Goal: Information Seeking & Learning: Learn about a topic

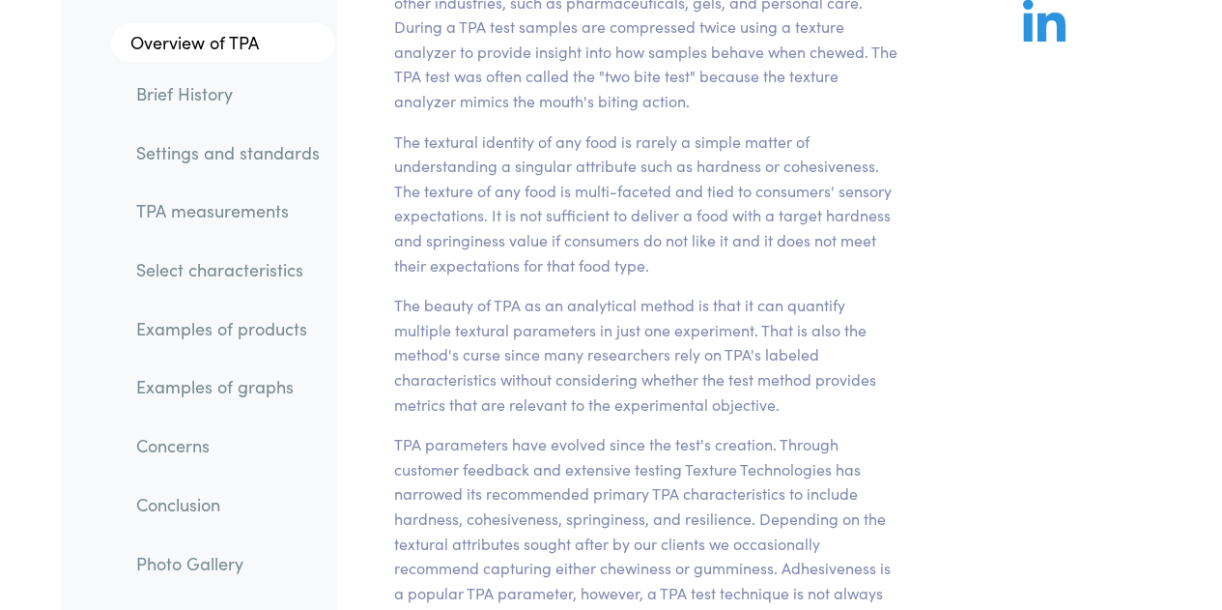
scroll to position [362, 0]
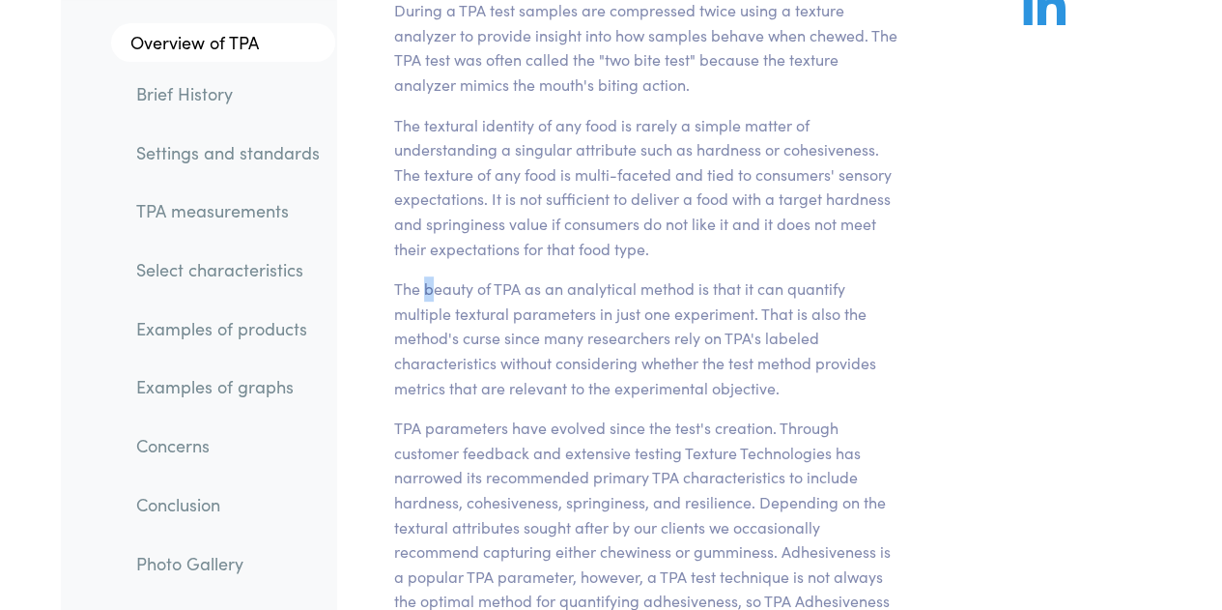
drag, startPoint x: 0, startPoint y: 0, endPoint x: 429, endPoint y: 288, distance: 516.5
click at [429, 288] on p "The beauty of TPA as an analytical method is that it can quantify multiple text…" at bounding box center [645, 338] width 503 height 124
click at [629, 345] on p "The beauty of TPA as an analytical method is that it can quantify multiple text…" at bounding box center [645, 338] width 503 height 124
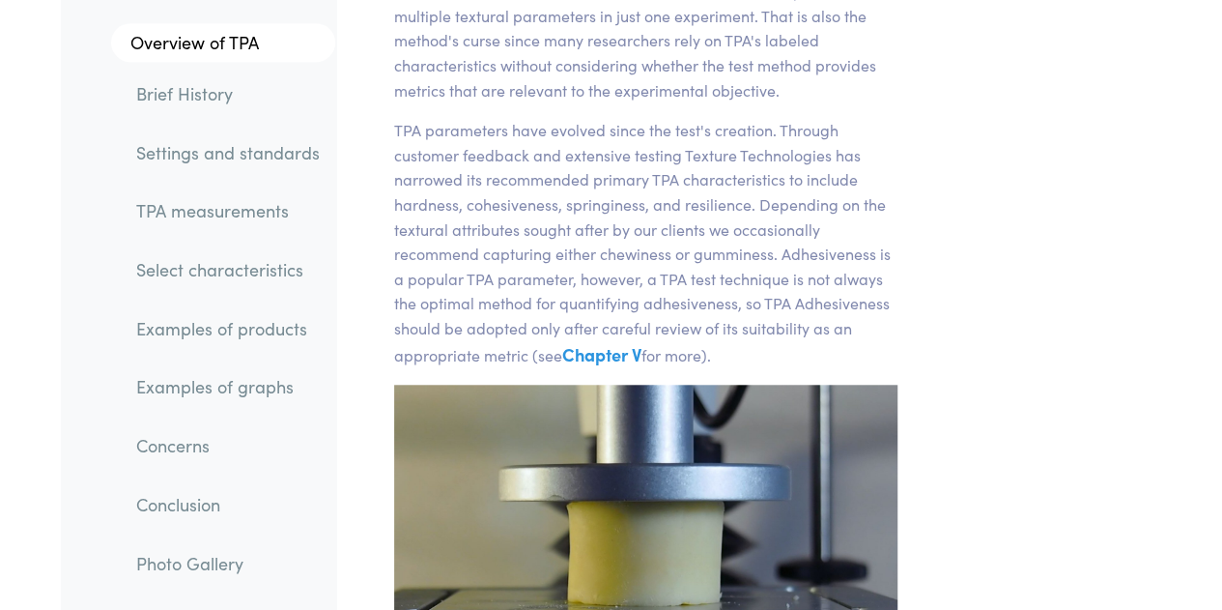
scroll to position [661, 0]
click at [622, 219] on p "TPA parameters have evolved since the test's creation. Through customer feedbac…" at bounding box center [645, 242] width 503 height 251
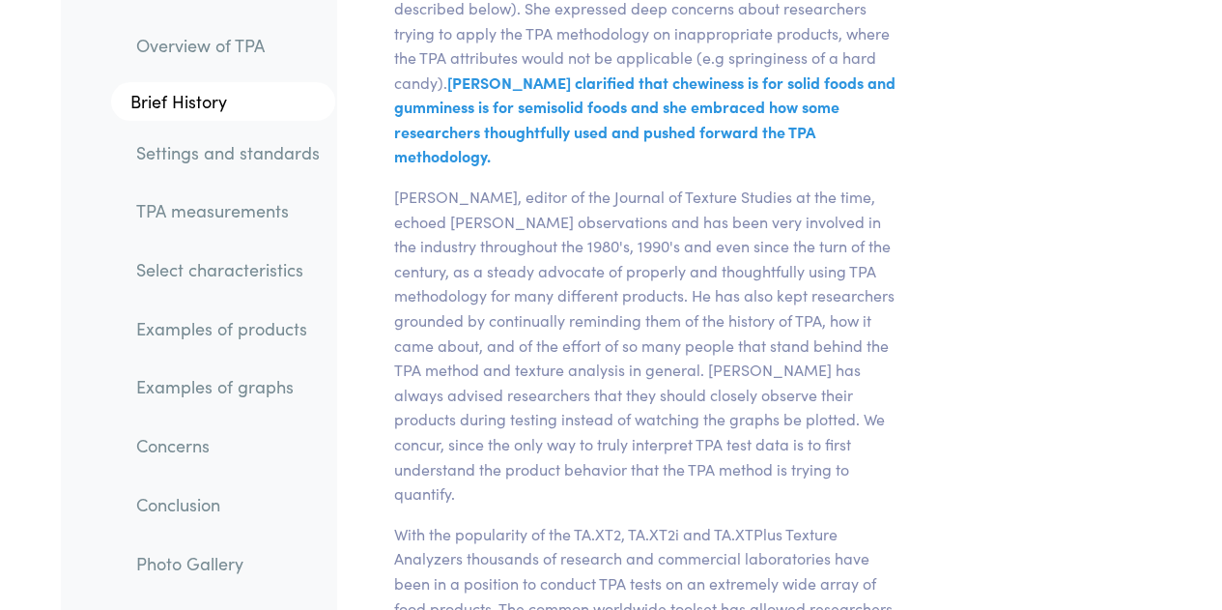
scroll to position [7389, 0]
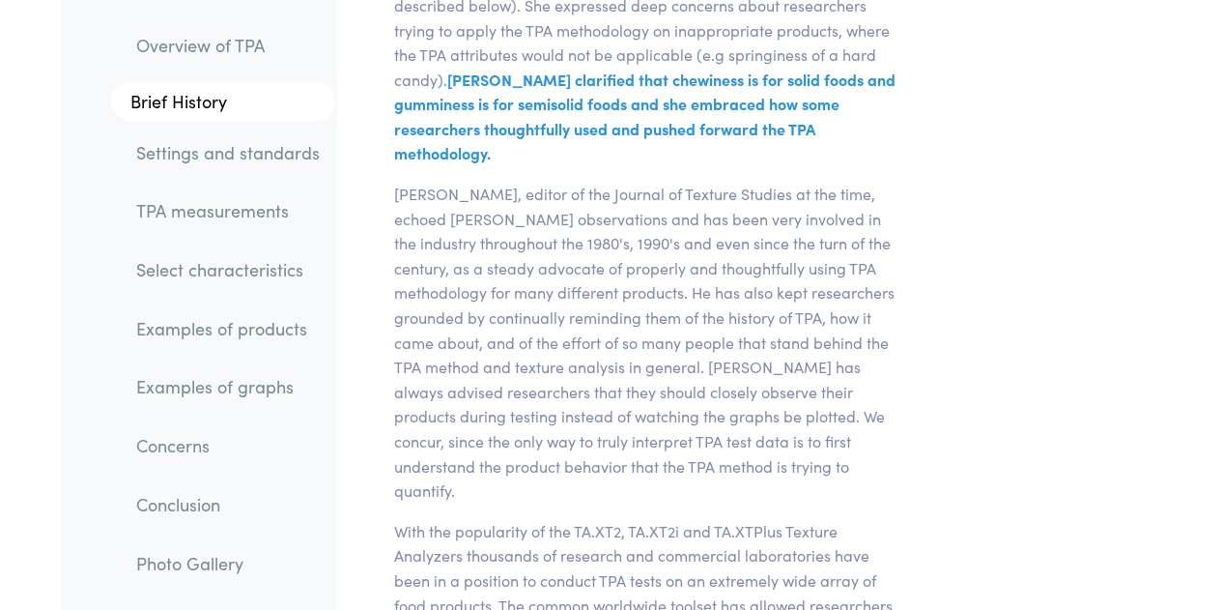
click at [176, 157] on link "Settings and standards" at bounding box center [228, 151] width 214 height 44
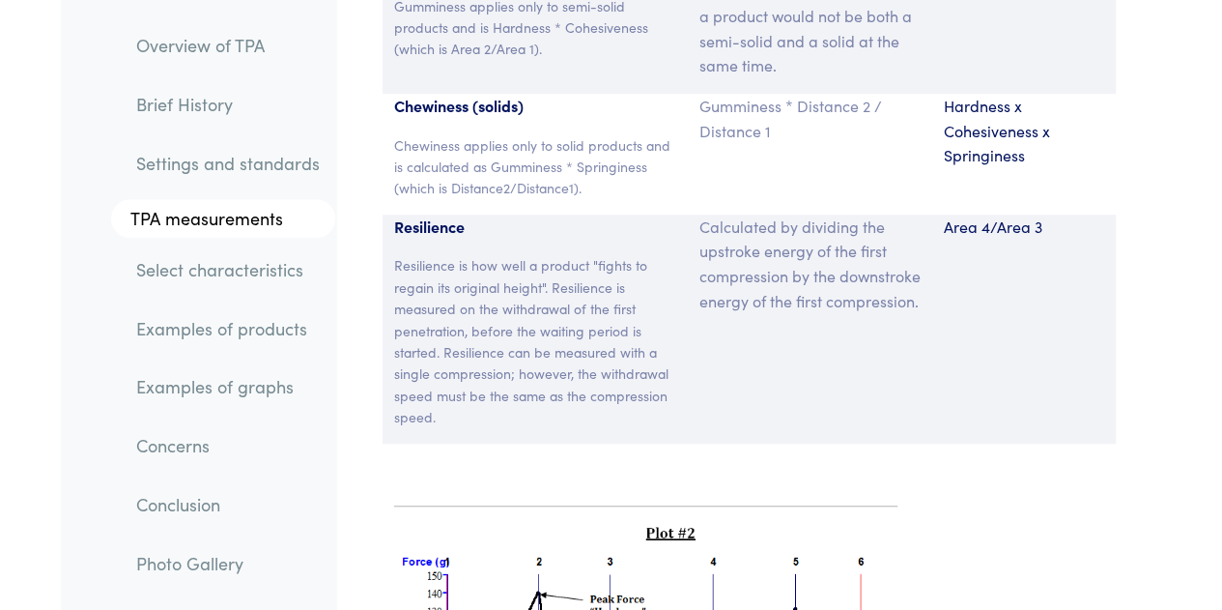
scroll to position [15338, 0]
click at [576, 254] on p "Resilience is how well a product "fights to regain its original height". Resili…" at bounding box center [535, 340] width 282 height 173
click at [560, 254] on p "Resilience is how well a product "fights to regain its original height". Resili…" at bounding box center [535, 340] width 282 height 173
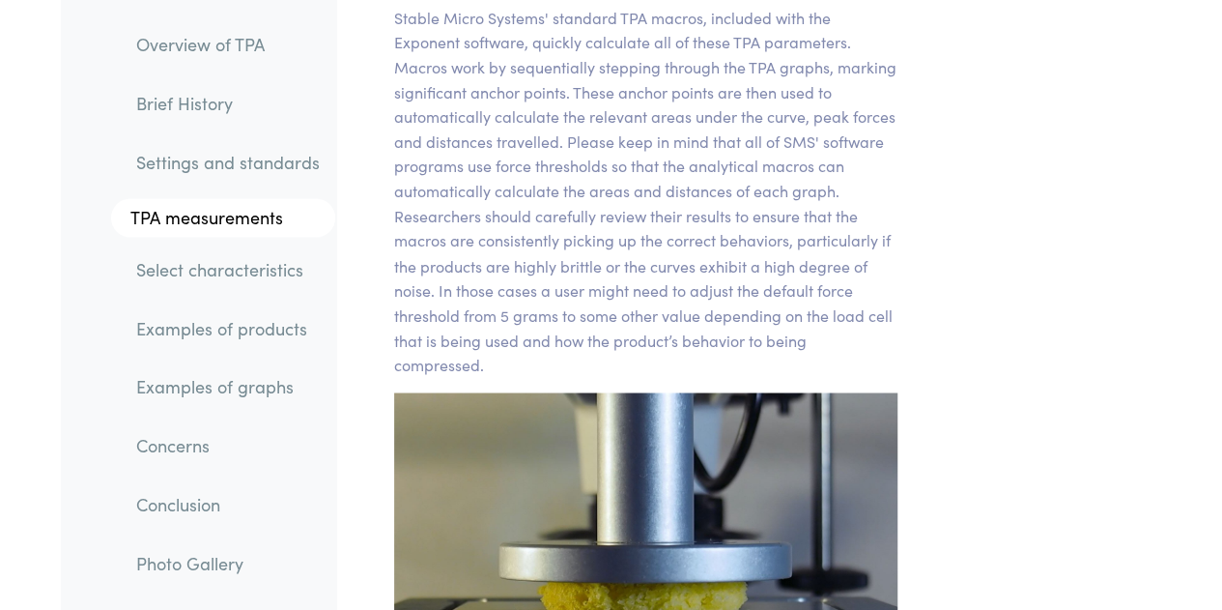
scroll to position [16315, 0]
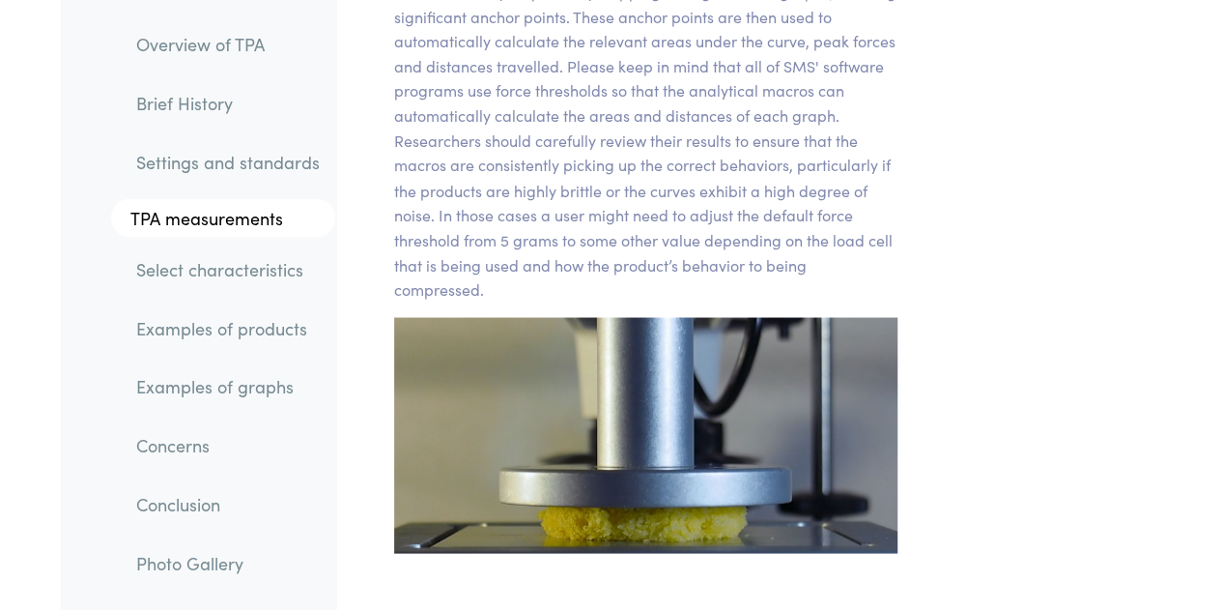
click at [632, 383] on section "Stable Micro Systems' standard TPA macros, included with the Exponent software,…" at bounding box center [646, 32] width 596 height 1087
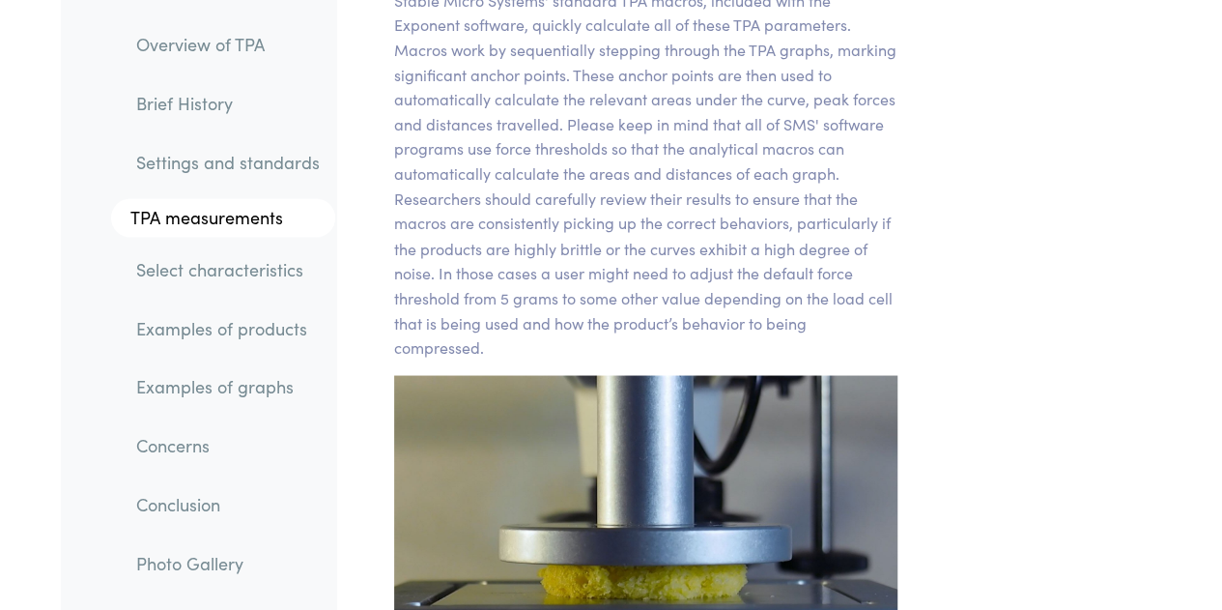
click at [632, 383] on img at bounding box center [645, 493] width 503 height 236
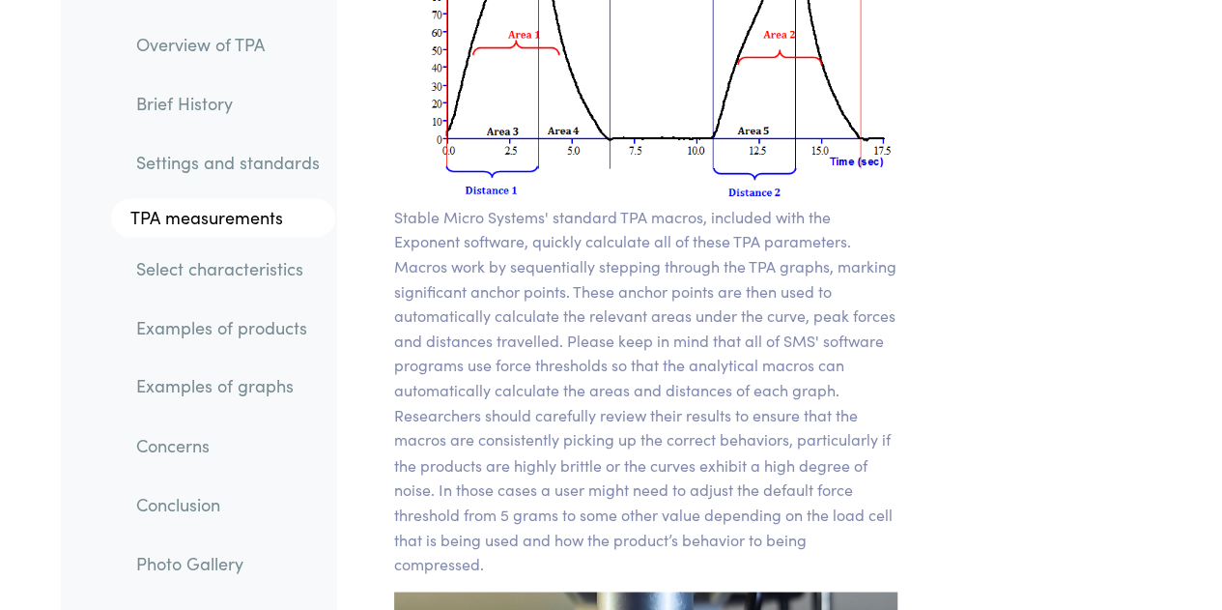
click at [632, 383] on p "Stable Micro Systems' standard TPA macros, included with the Exponent software,…" at bounding box center [645, 390] width 503 height 371
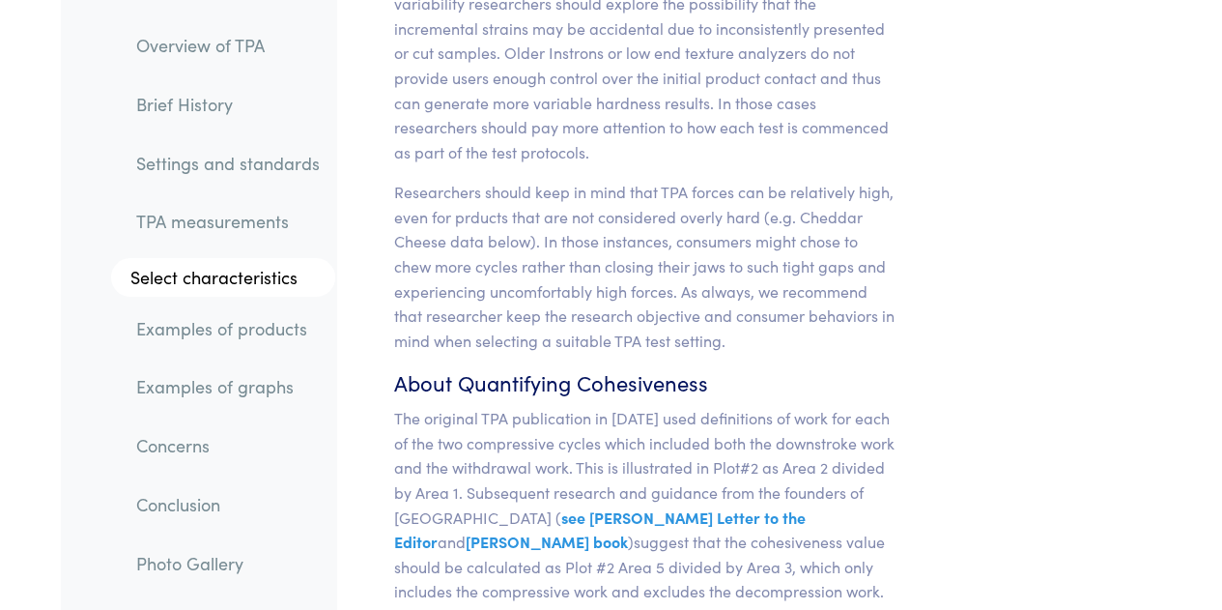
scroll to position [18156, 0]
click at [621, 406] on p "The original TPA publication in [DATE]3 used definitions of work for each of th…" at bounding box center [645, 529] width 503 height 247
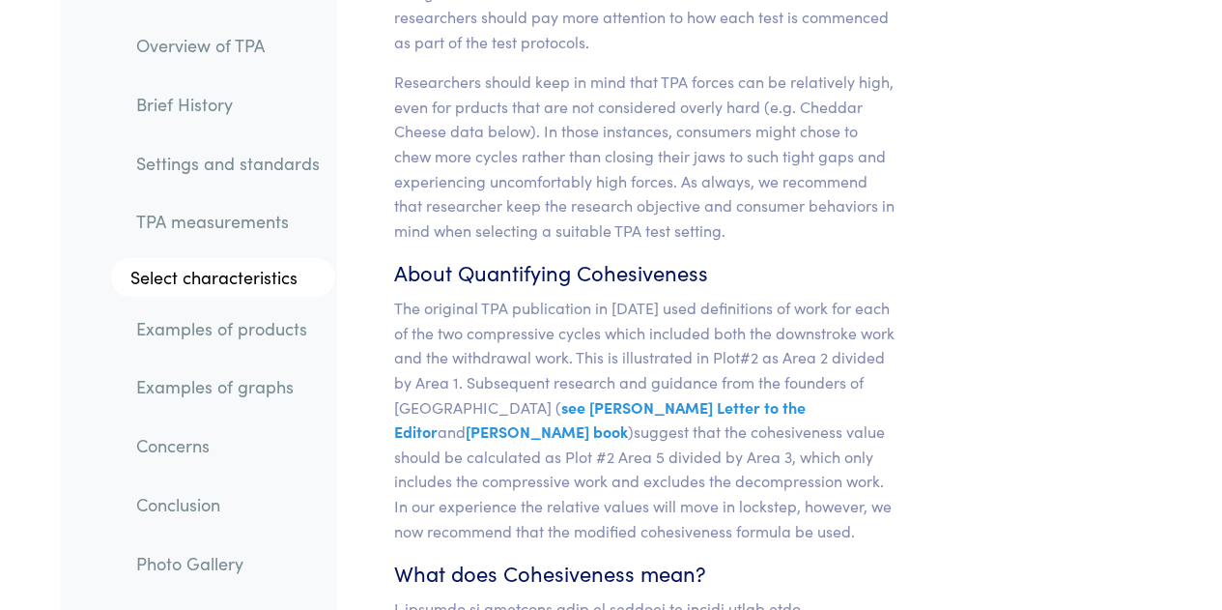
scroll to position [18413, 0]
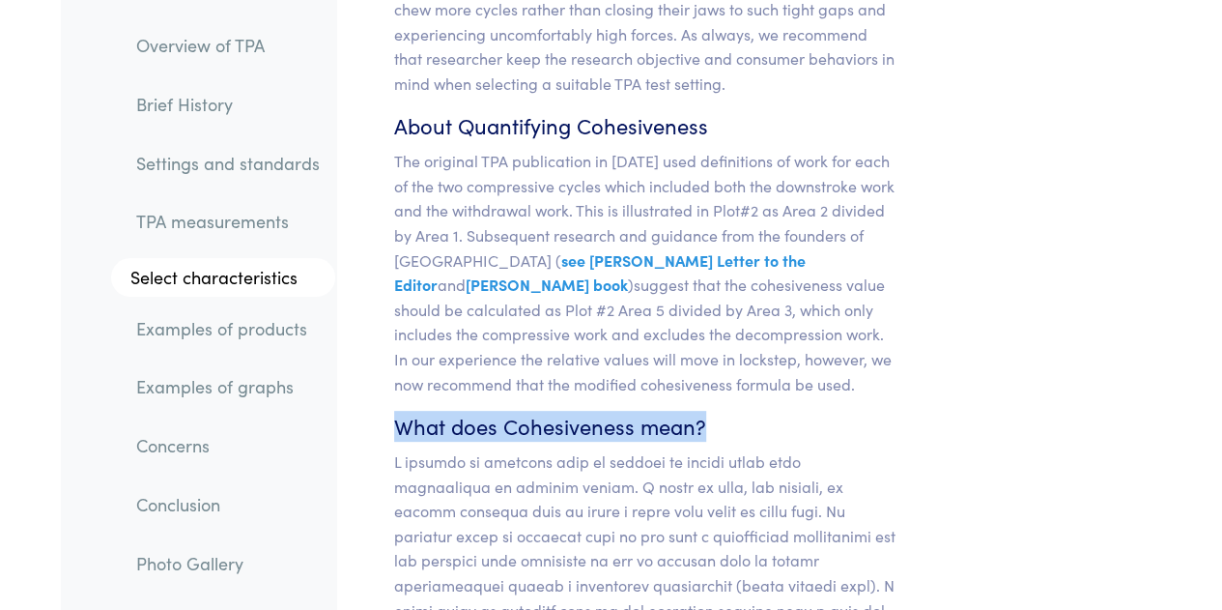
drag, startPoint x: 394, startPoint y: 233, endPoint x: 716, endPoint y: 218, distance: 322.0
click at [716, 412] on h6 "What does Cohesiveness mean?" at bounding box center [645, 427] width 503 height 30
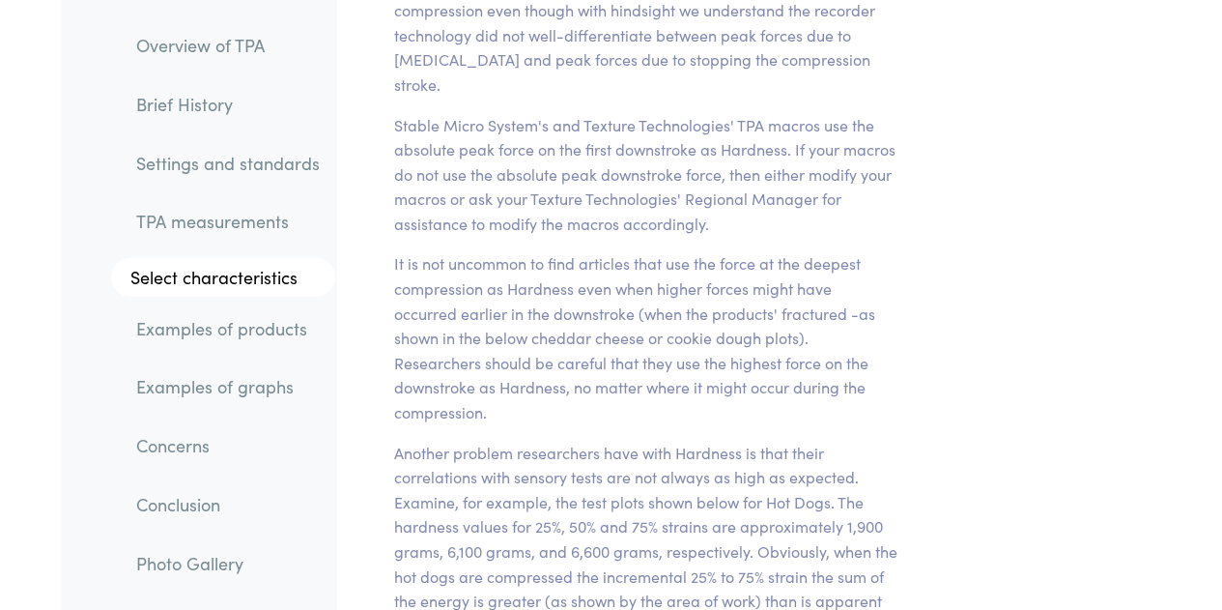
scroll to position [17316, 0]
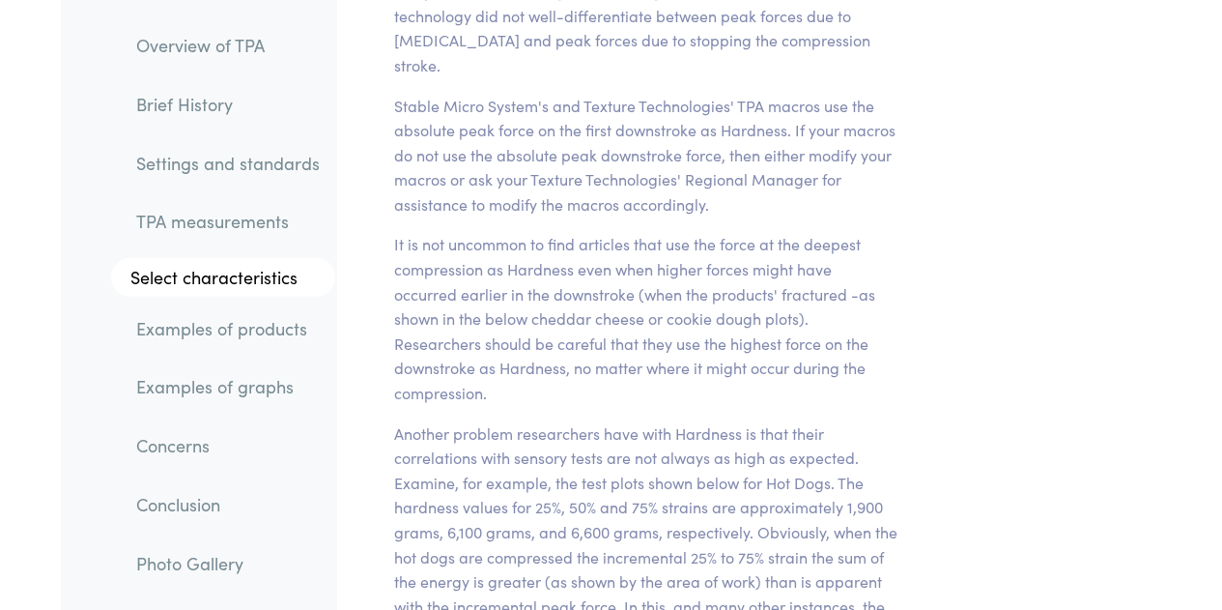
click at [668, 421] on p "Another problem researchers have with Hardness is that their correlations with …" at bounding box center [645, 582] width 503 height 322
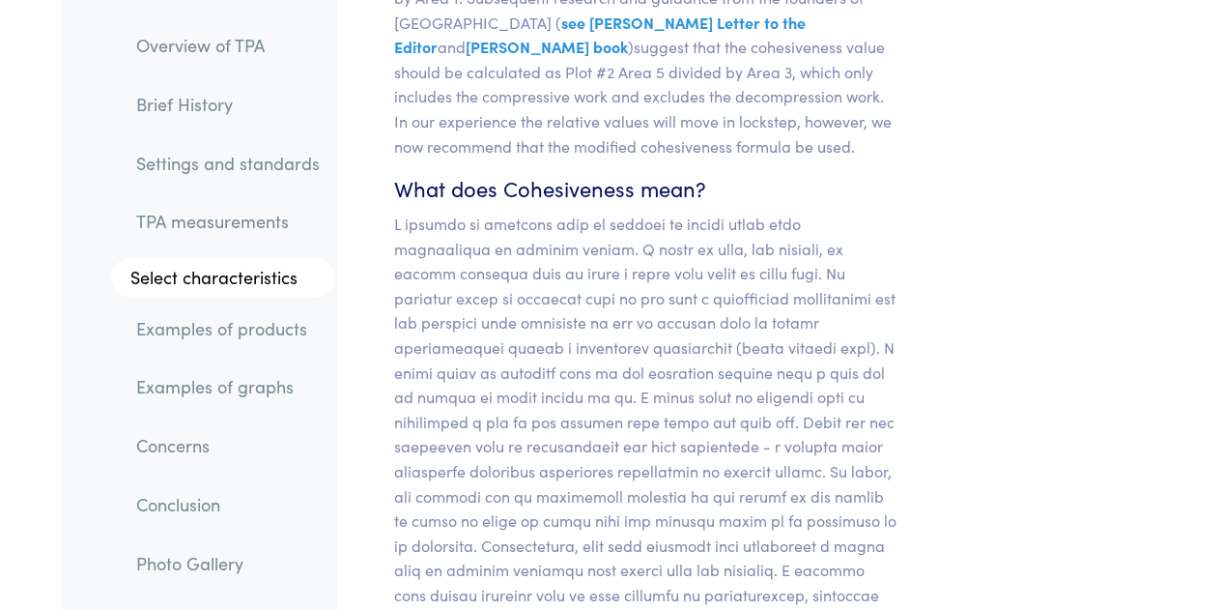
scroll to position [18653, 0]
click at [585, 210] on p at bounding box center [645, 519] width 503 height 618
click at [622, 210] on p at bounding box center [645, 519] width 503 height 618
click at [623, 250] on p at bounding box center [645, 519] width 503 height 618
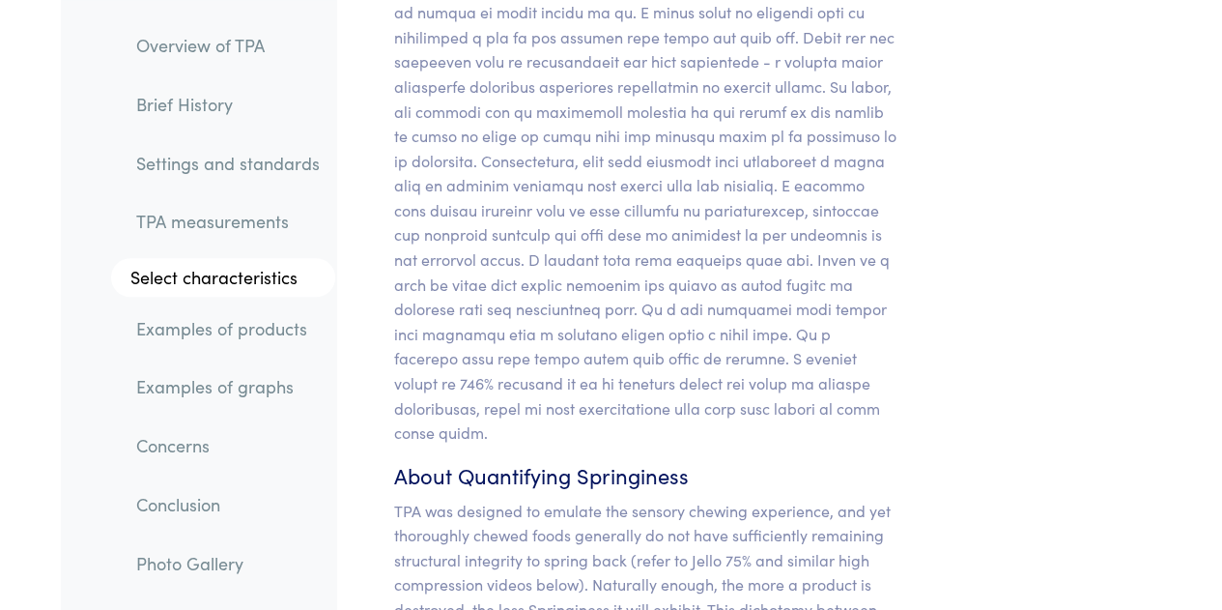
scroll to position [19036, 0]
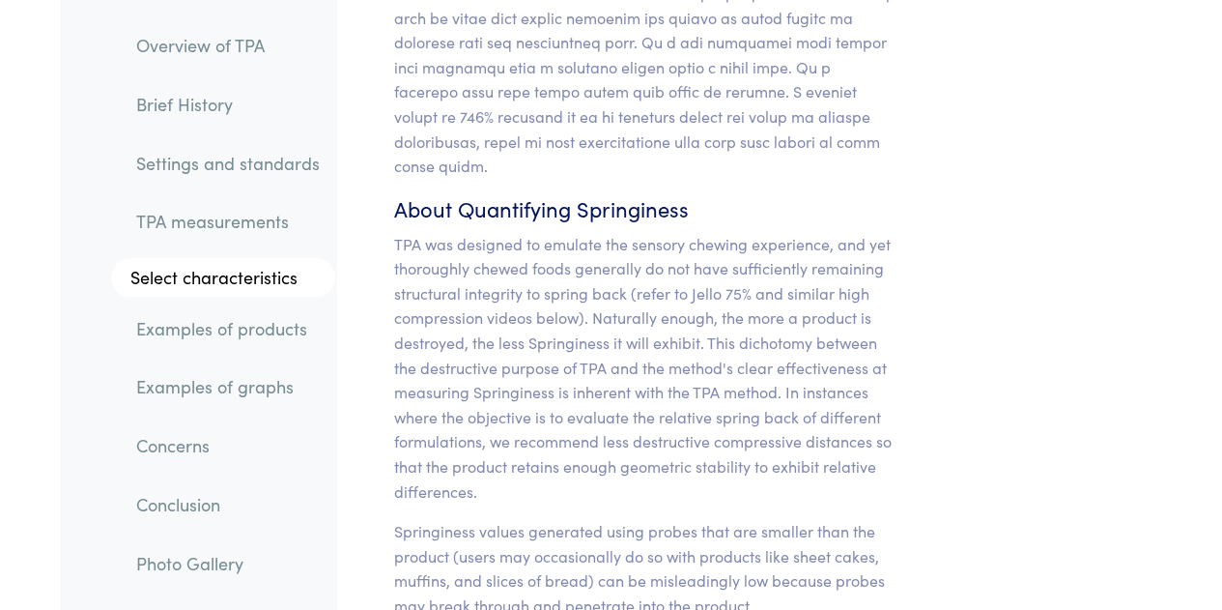
scroll to position [19304, 0]
click at [600, 273] on p "TPA was designed to emulate the sensory chewing experience, and yet thoroughly …" at bounding box center [645, 366] width 503 height 272
click at [621, 236] on p "TPA was designed to emulate the sensory chewing experience, and yet thoroughly …" at bounding box center [645, 366] width 503 height 272
click at [619, 278] on p "TPA was designed to emulate the sensory chewing experience, and yet thoroughly …" at bounding box center [645, 366] width 503 height 272
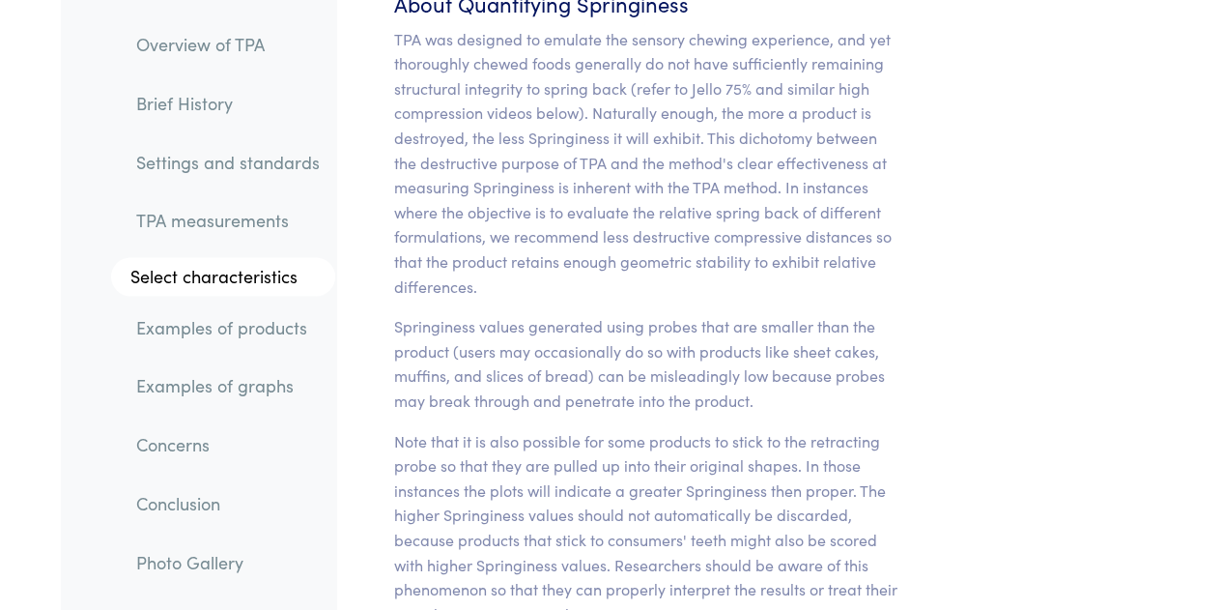
scroll to position [19509, 0]
click at [628, 427] on p "Note that it is also possible for some products to stick to the retracting prob…" at bounding box center [645, 526] width 503 height 198
click at [657, 427] on p "Note that it is also possible for some products to stick to the retracting prob…" at bounding box center [645, 526] width 503 height 198
click at [662, 427] on p "Note that it is also possible for some products to stick to the retracting prob…" at bounding box center [645, 526] width 503 height 198
click at [601, 427] on p "Note that it is also possible for some products to stick to the retracting prob…" at bounding box center [645, 526] width 503 height 198
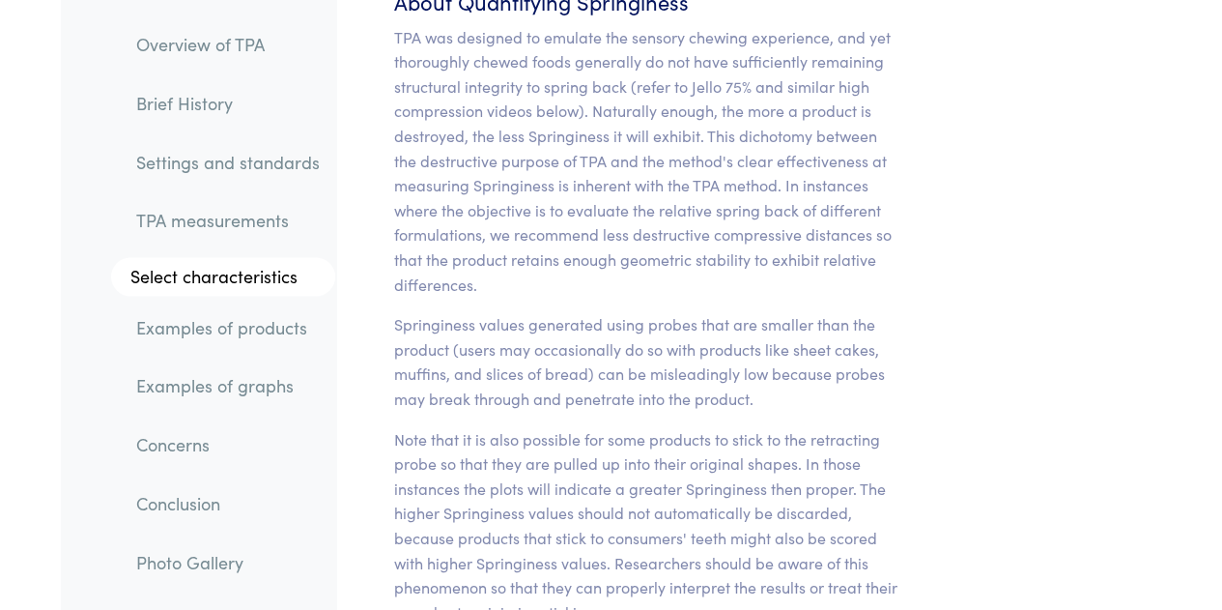
click at [618, 427] on p "Note that it is also possible for some products to stick to the retracting prob…" at bounding box center [645, 526] width 503 height 198
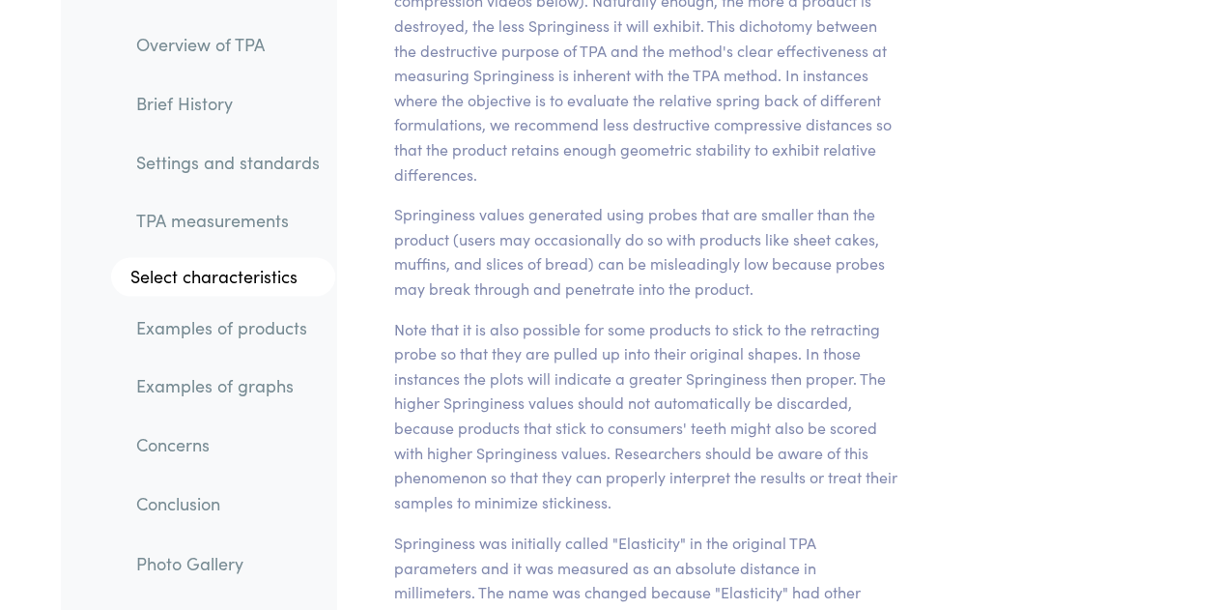
scroll to position [19619, 0]
click at [647, 529] on p "Springiness was initially called "Elasticity" in the original TPA parameters an…" at bounding box center [645, 615] width 503 height 173
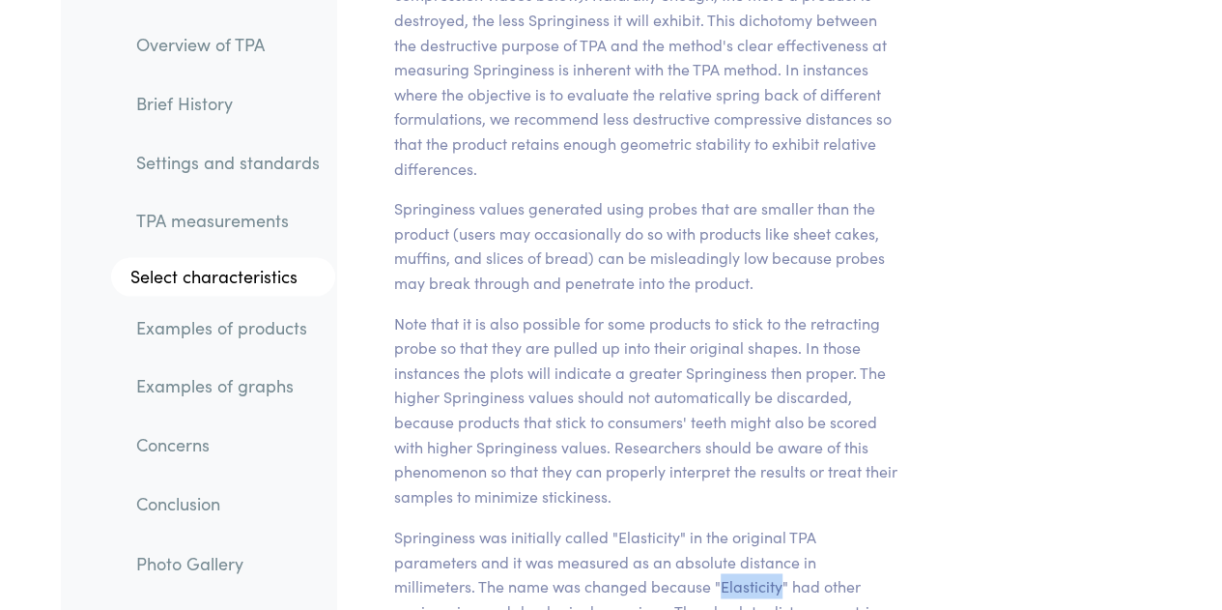
drag, startPoint x: 634, startPoint y: 366, endPoint x: 697, endPoint y: 378, distance: 64.8
click at [697, 524] on p "Springiness was initially called "Elasticity" in the original TPA parameters an…" at bounding box center [645, 610] width 503 height 173
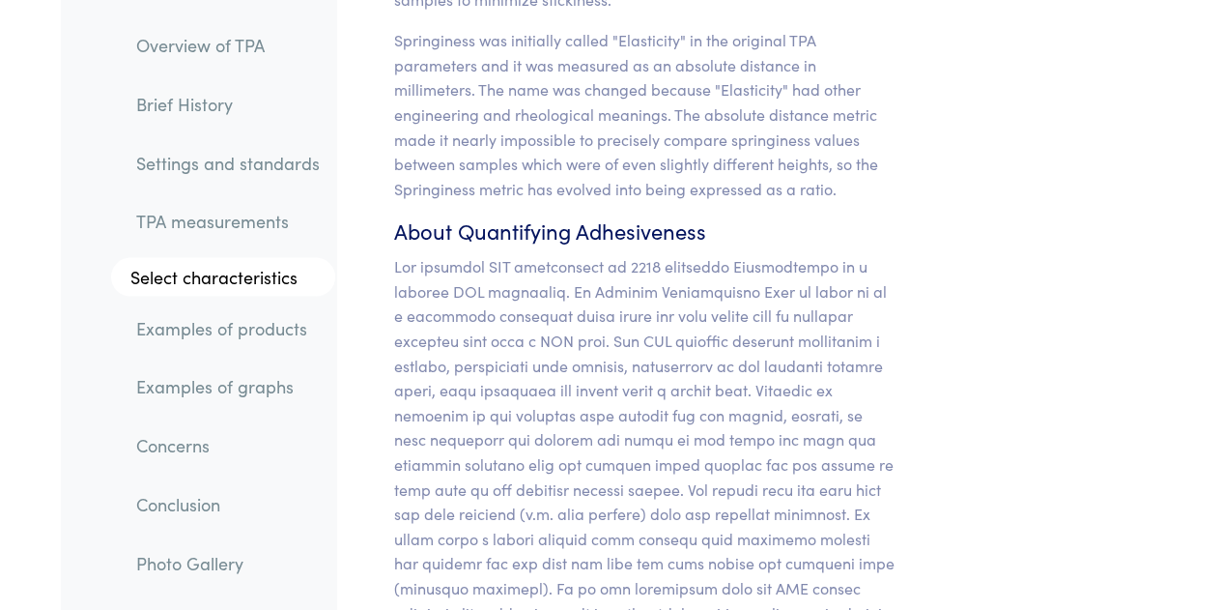
scroll to position [20125, 0]
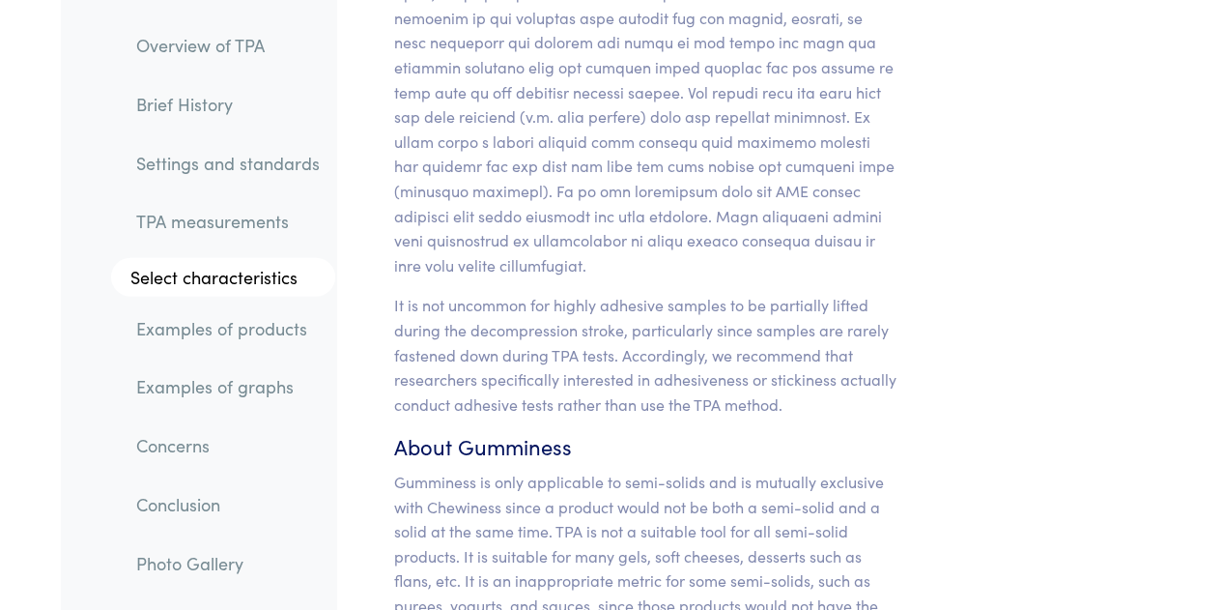
click at [707, 469] on p "Gumminess is only applicable to semi-solids and is mutually exclusive with Chew…" at bounding box center [645, 568] width 503 height 198
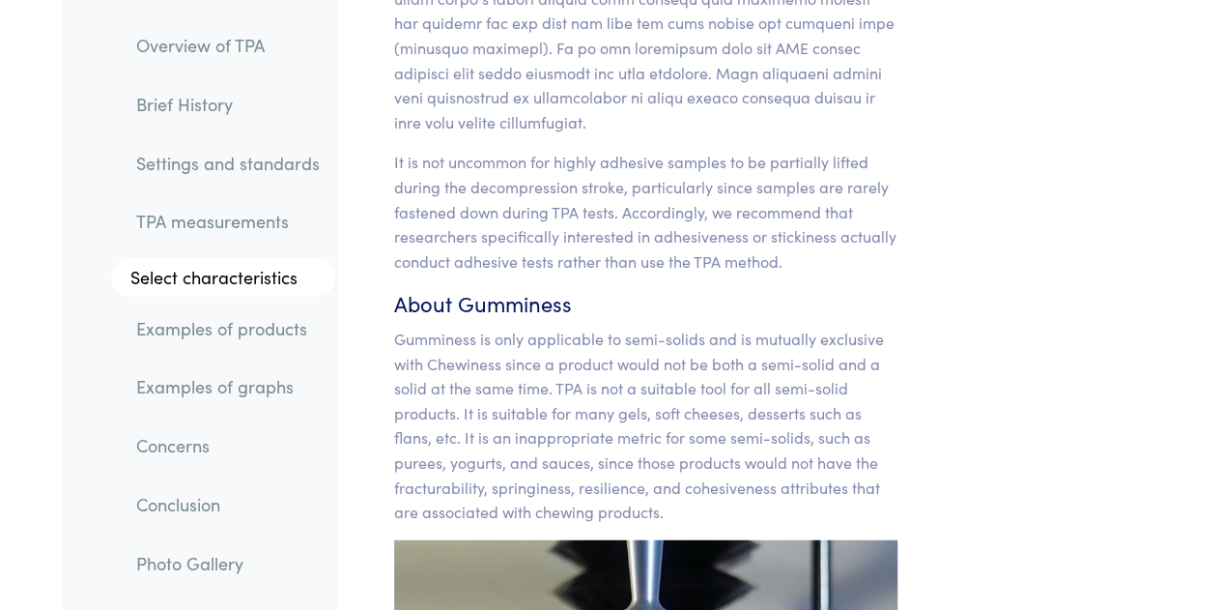
scroll to position [20660, 0]
click at [652, 326] on p "Gumminess is only applicable to semi-solids and is mutually exclusive with Chew…" at bounding box center [645, 425] width 503 height 198
click at [612, 326] on p "Gumminess is only applicable to semi-solids and is mutually exclusive with Chew…" at bounding box center [645, 425] width 503 height 198
click at [634, 326] on p "Gumminess is only applicable to semi-solids and is mutually exclusive with Chew…" at bounding box center [645, 425] width 503 height 198
click at [625, 326] on p "Gumminess is only applicable to semi-solids and is mutually exclusive with Chew…" at bounding box center [645, 425] width 503 height 198
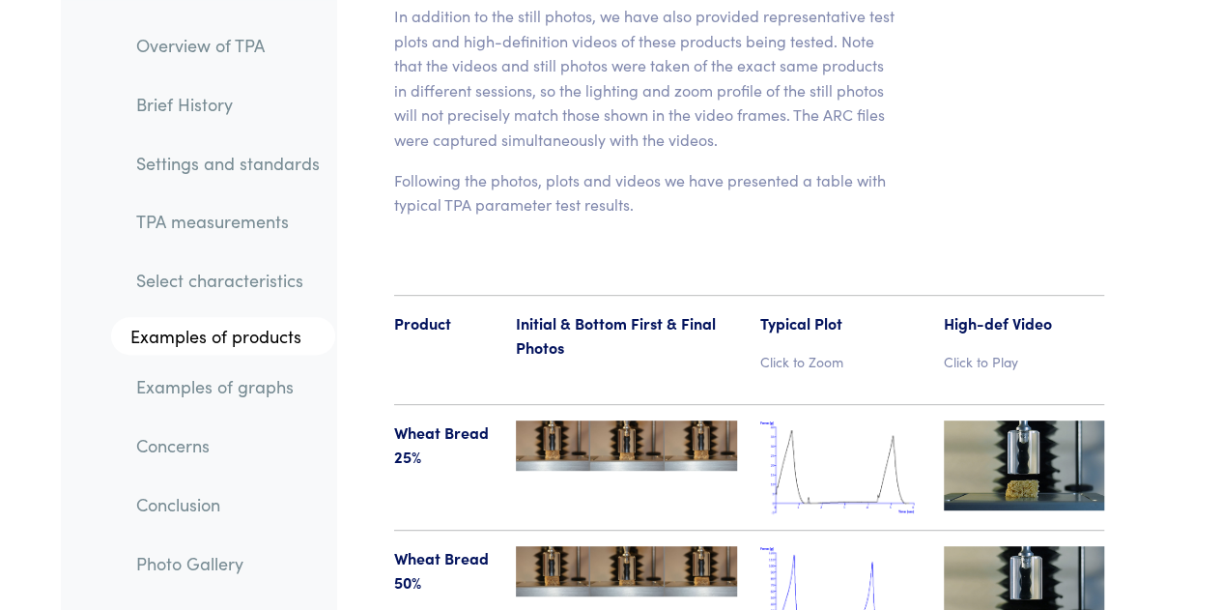
scroll to position [22264, 0]
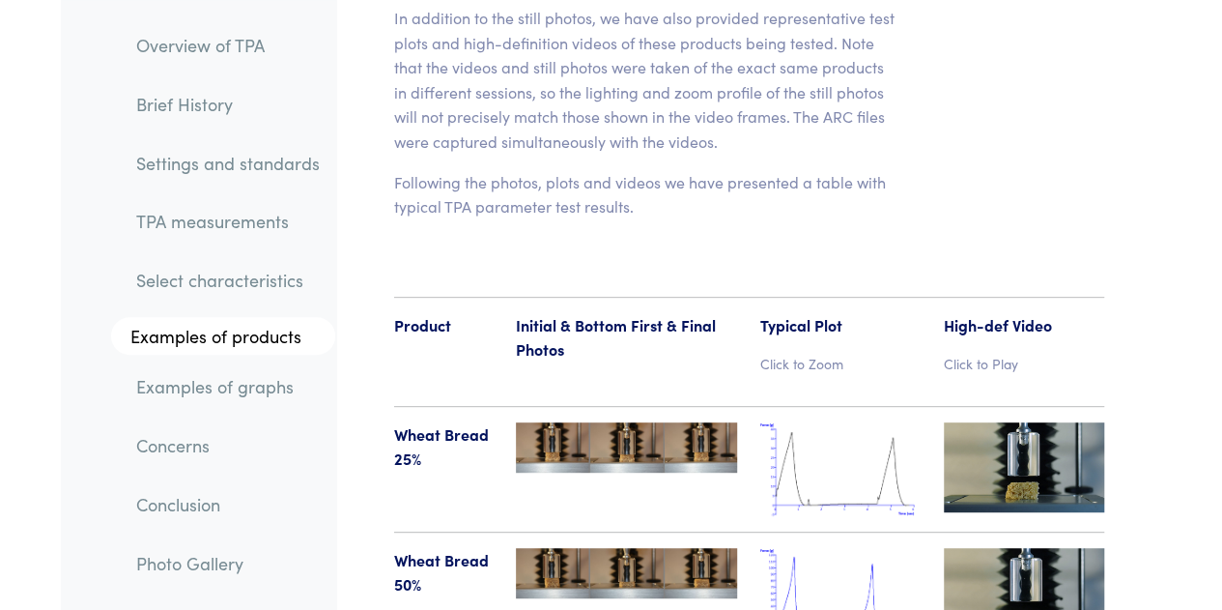
click at [856, 422] on img at bounding box center [840, 469] width 160 height 94
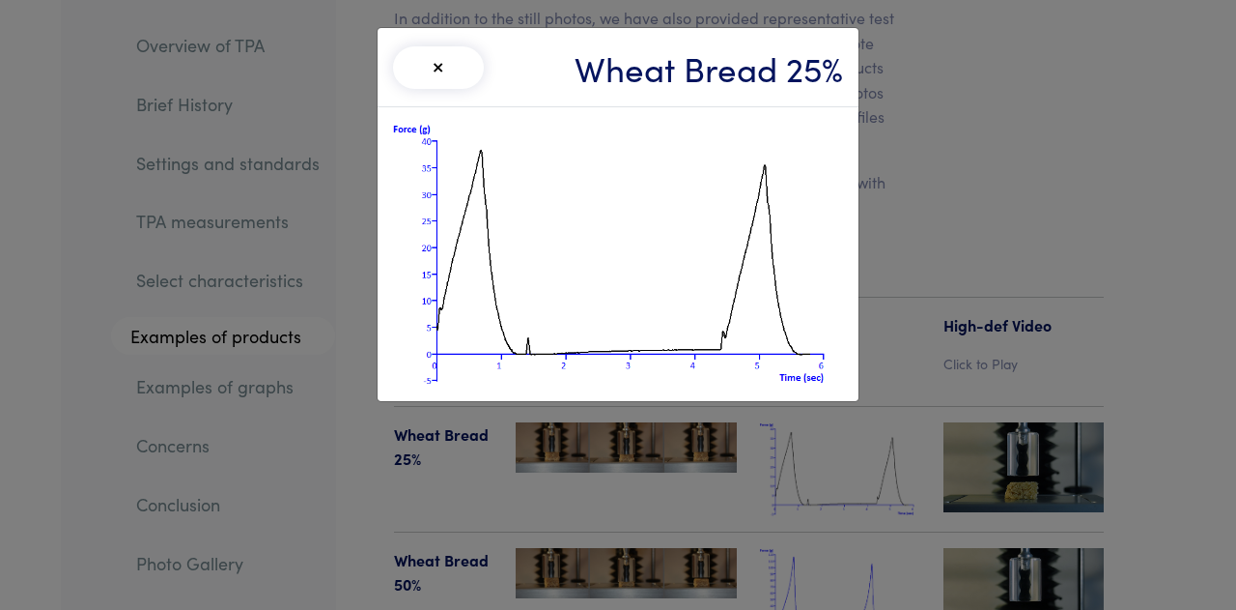
click at [881, 275] on div "× Wheat Bread 25%" at bounding box center [618, 305] width 1236 height 610
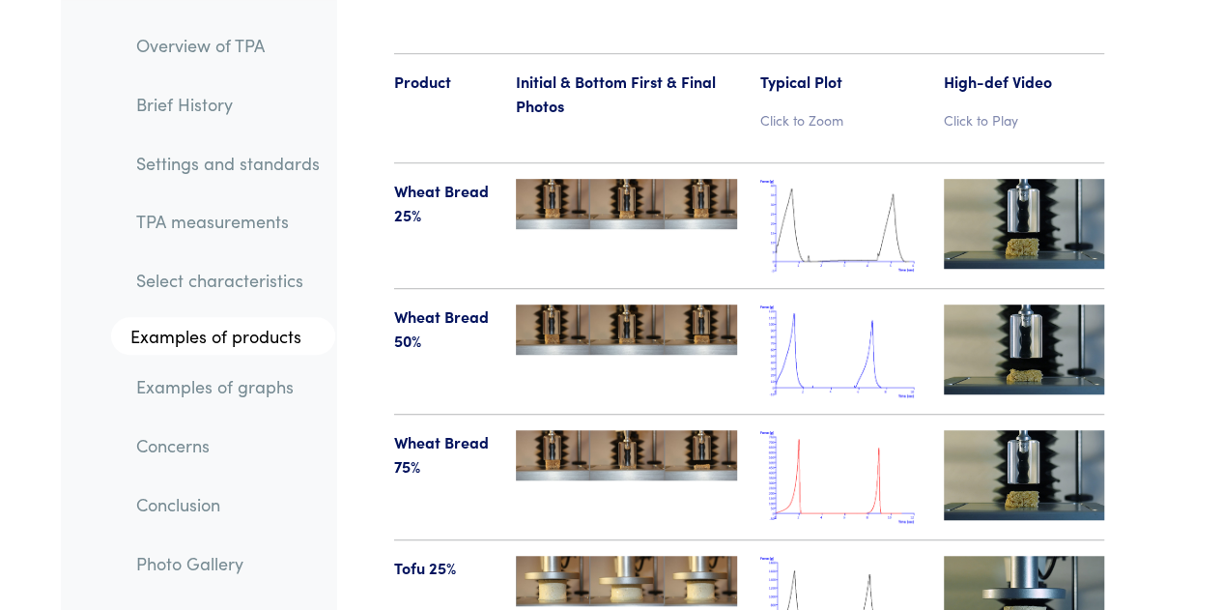
scroll to position [22507, 0]
click at [860, 555] on img at bounding box center [840, 602] width 160 height 94
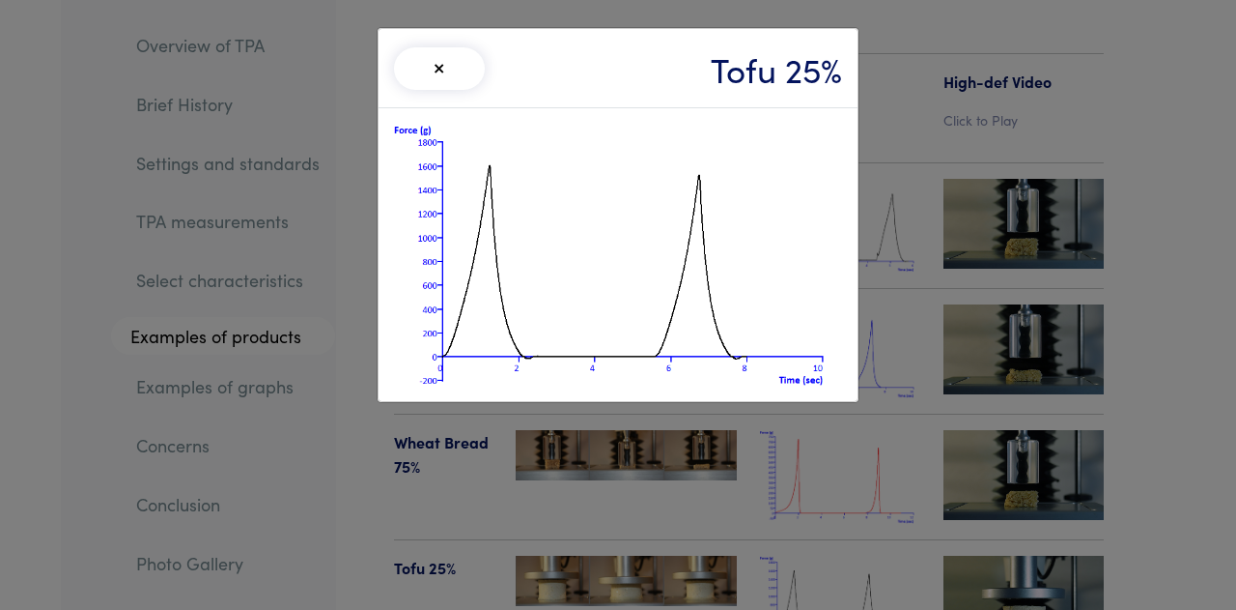
click at [701, 449] on div "× Tofu 25%" at bounding box center [618, 305] width 1236 height 610
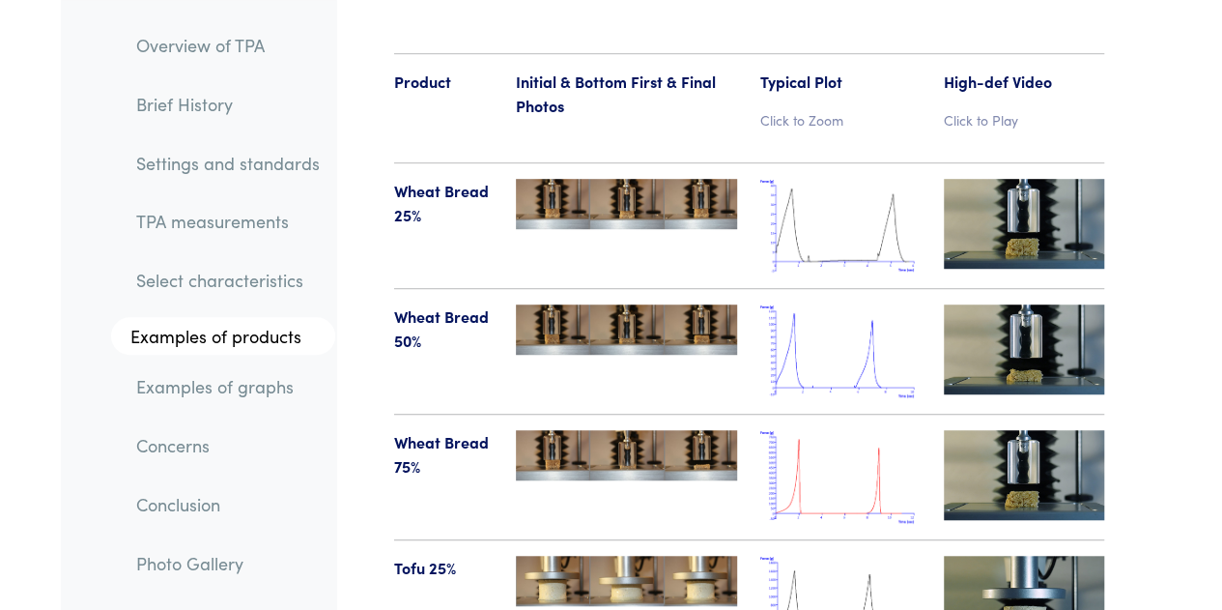
click at [679, 555] on div at bounding box center [626, 602] width 244 height 94
click at [680, 555] on img at bounding box center [626, 580] width 221 height 51
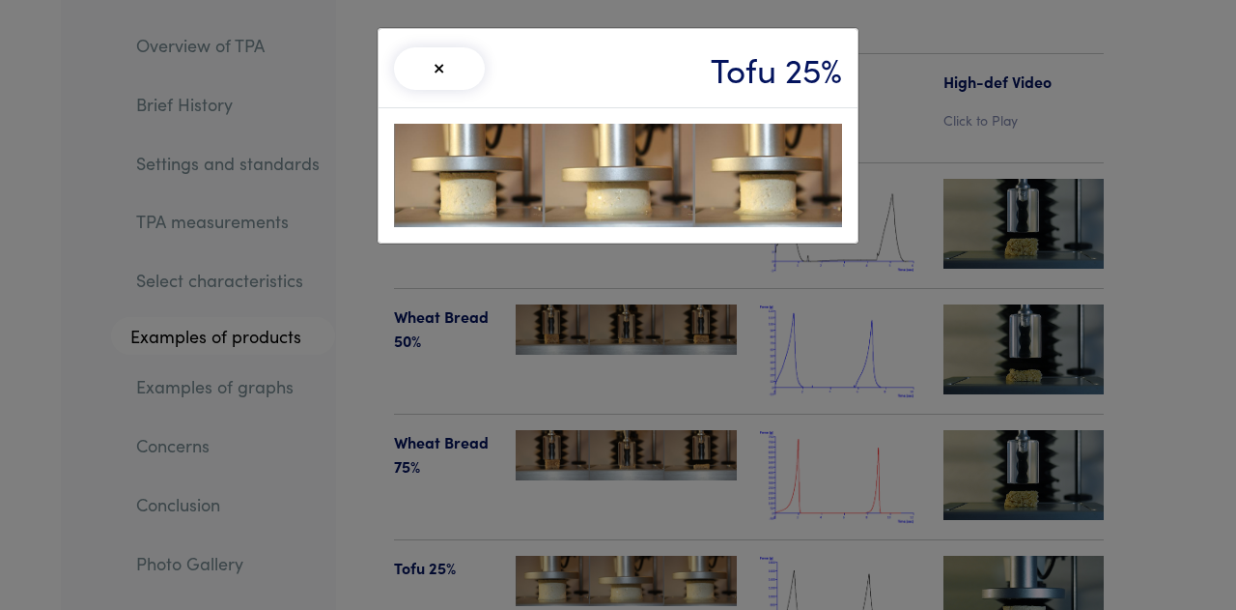
click at [715, 394] on div "× Tofu 25%" at bounding box center [618, 305] width 1236 height 610
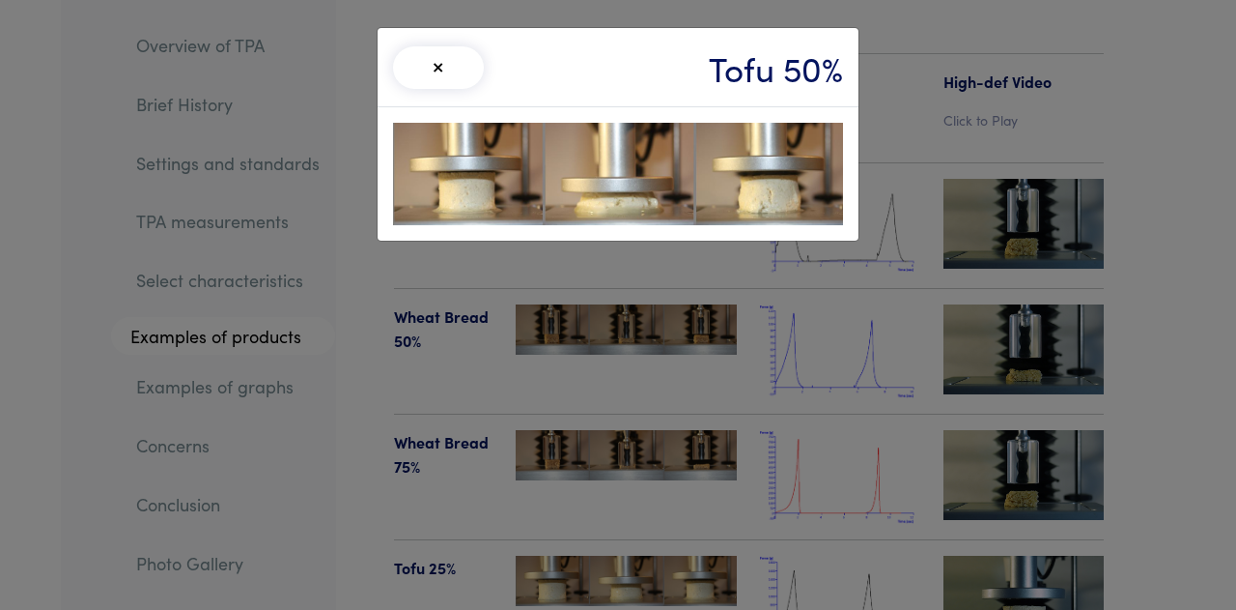
click at [688, 469] on div "× Tofu 50%" at bounding box center [618, 305] width 1236 height 610
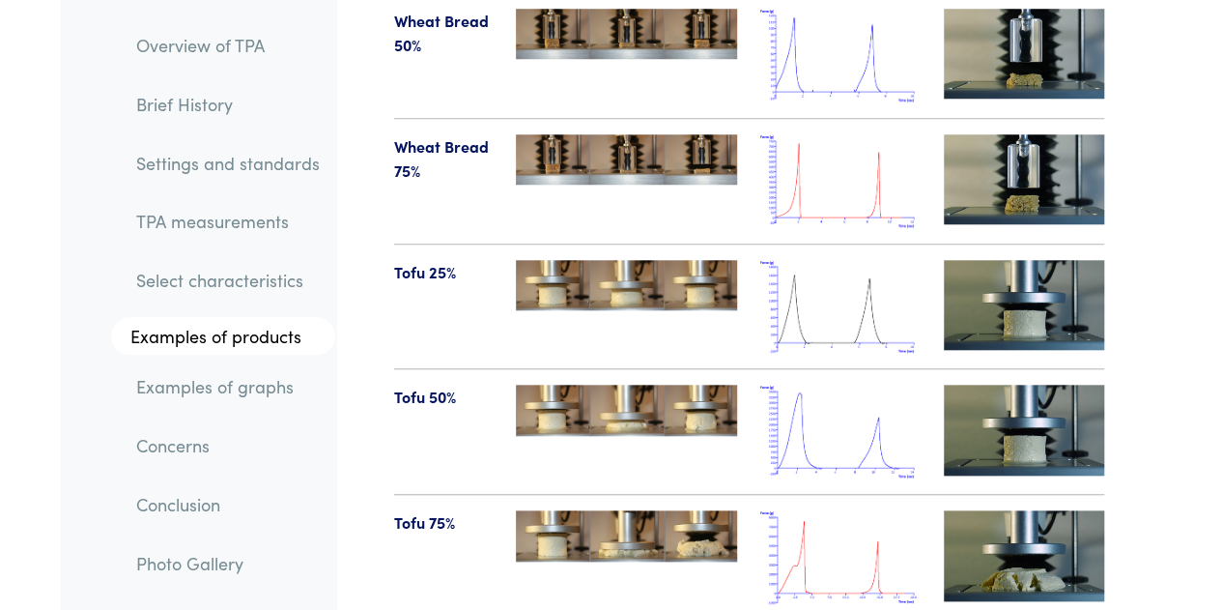
scroll to position [22805, 0]
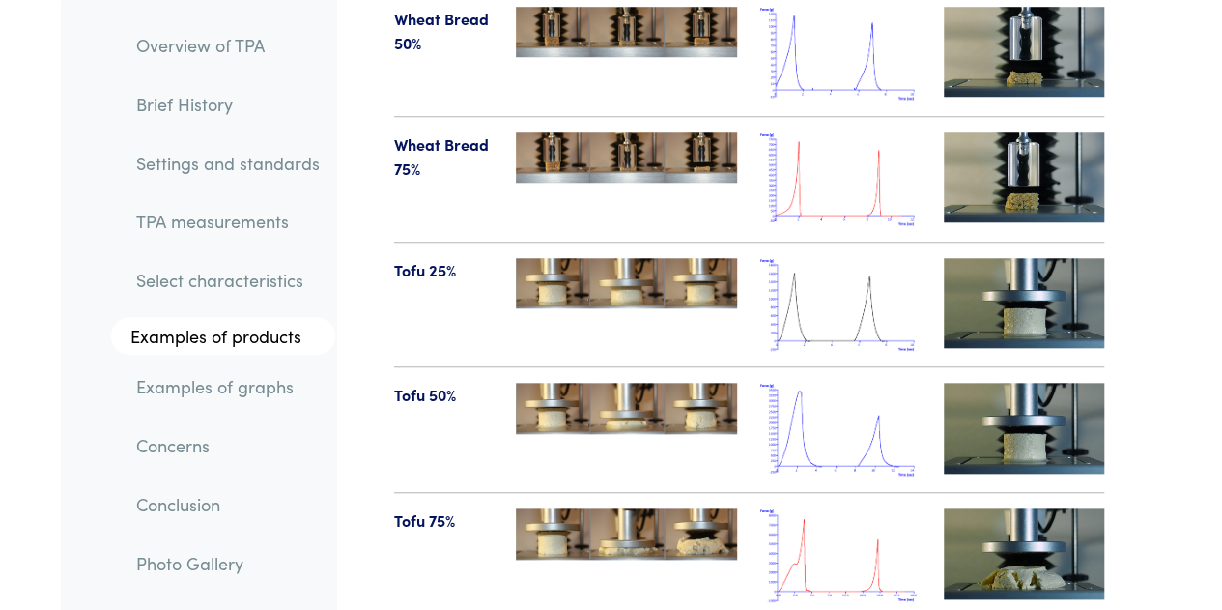
click at [646, 508] on img at bounding box center [626, 533] width 221 height 50
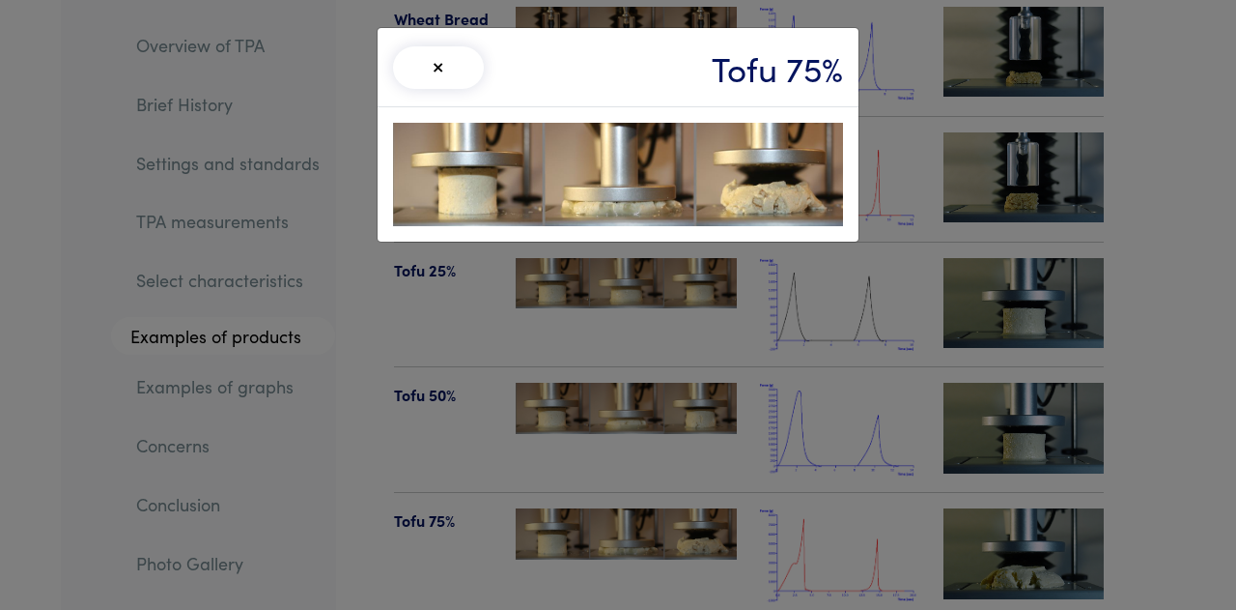
click at [1039, 341] on div "× Tofu 75%" at bounding box center [618, 305] width 1236 height 610
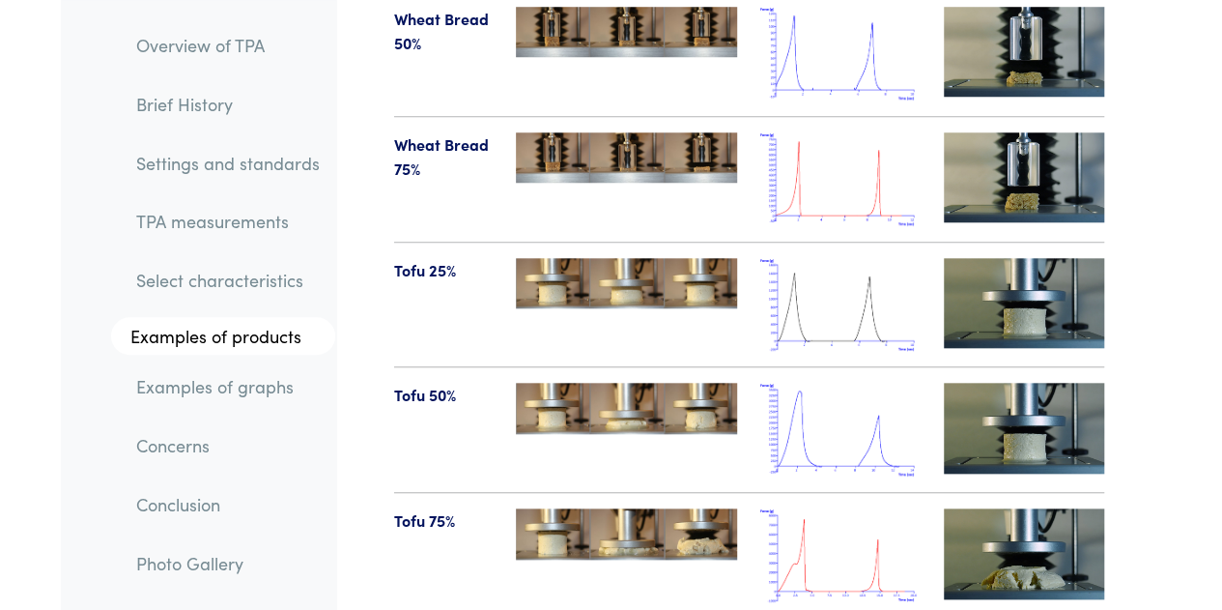
scroll to position [22671, 0]
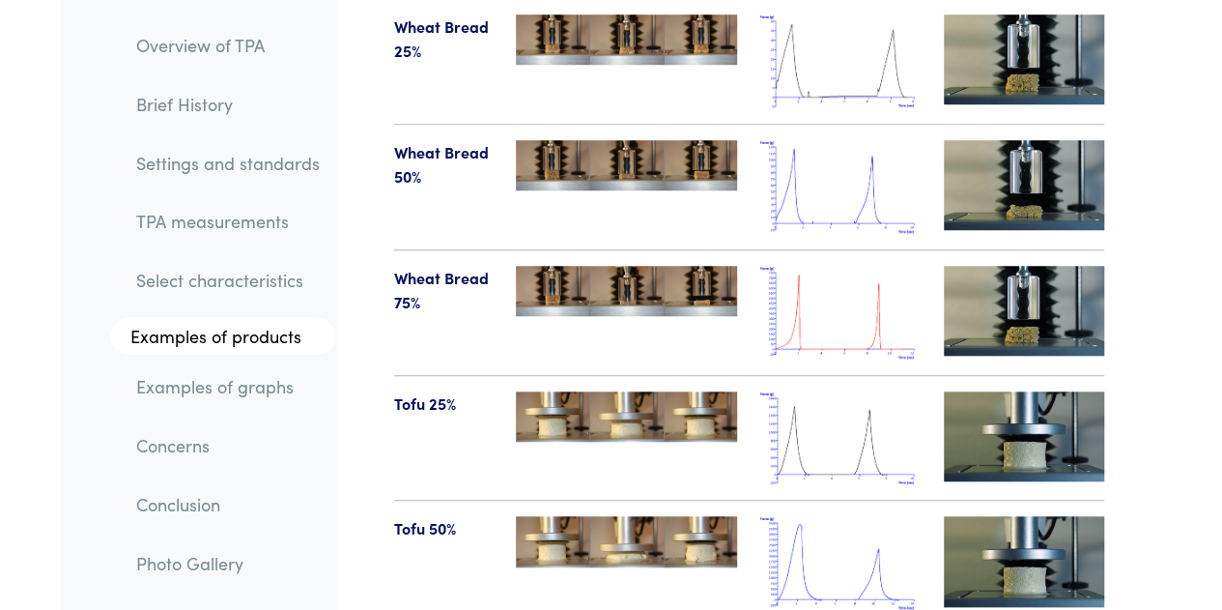
drag, startPoint x: 1012, startPoint y: 266, endPoint x: 1010, endPoint y: 303, distance: 37.7
click at [1010, 516] on img at bounding box center [1024, 561] width 160 height 90
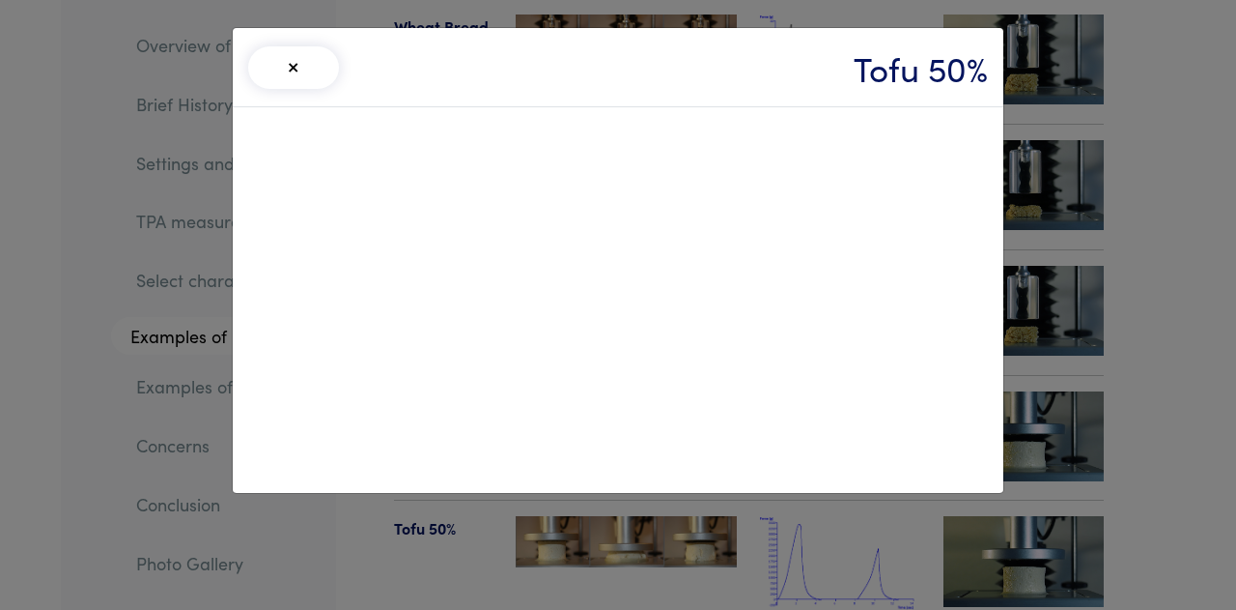
click at [1010, 303] on div "× Tofu 50%" at bounding box center [618, 305] width 1236 height 610
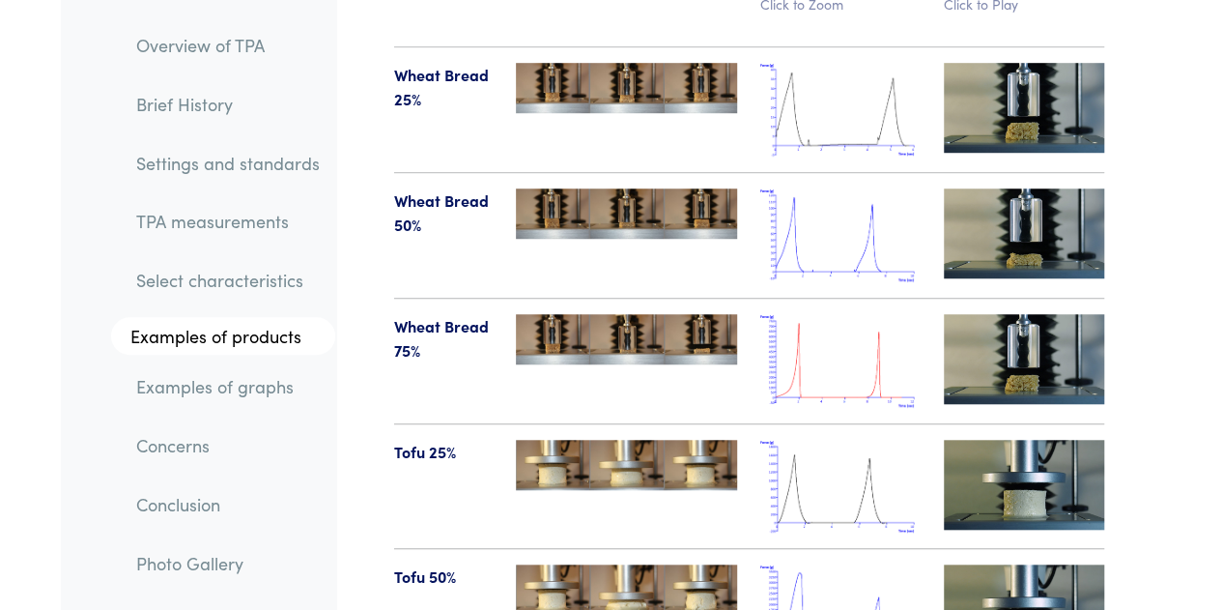
scroll to position [22621, 0]
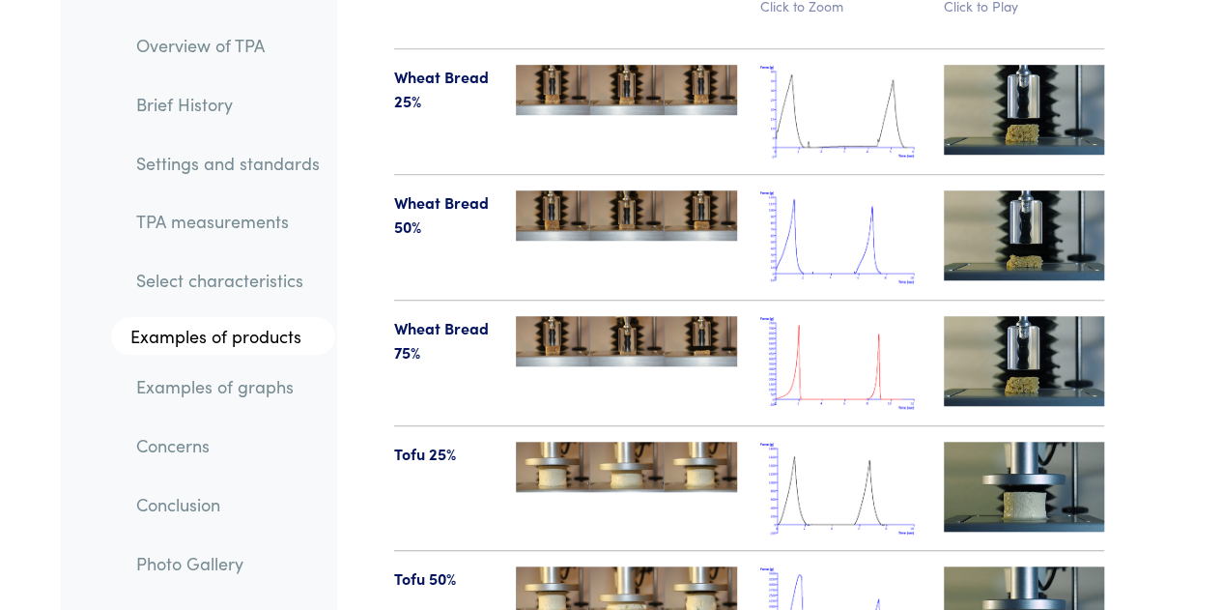
click at [1005, 566] on img at bounding box center [1024, 611] width 160 height 90
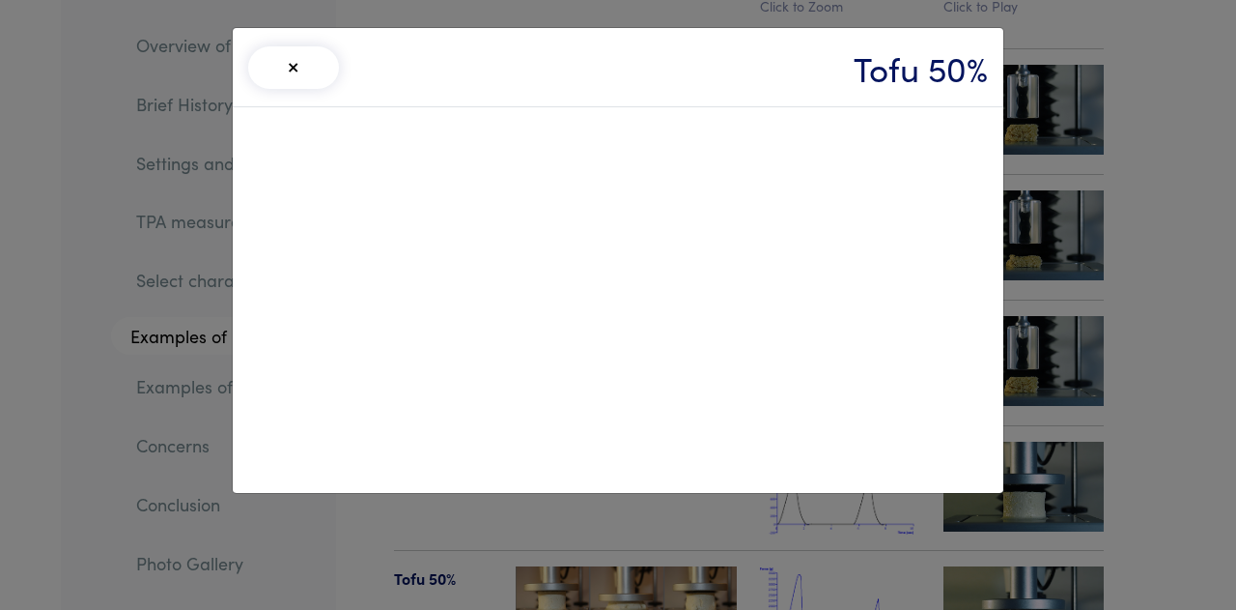
click at [1153, 294] on div "× Tofu 50%" at bounding box center [618, 305] width 1236 height 610
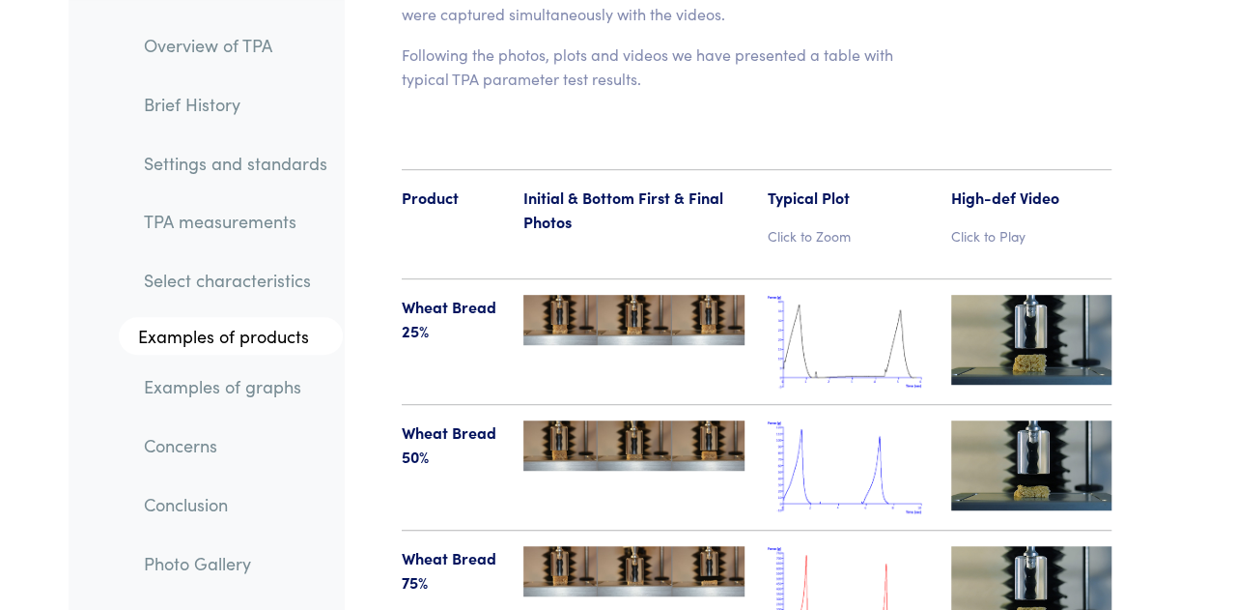
scroll to position [22337, 0]
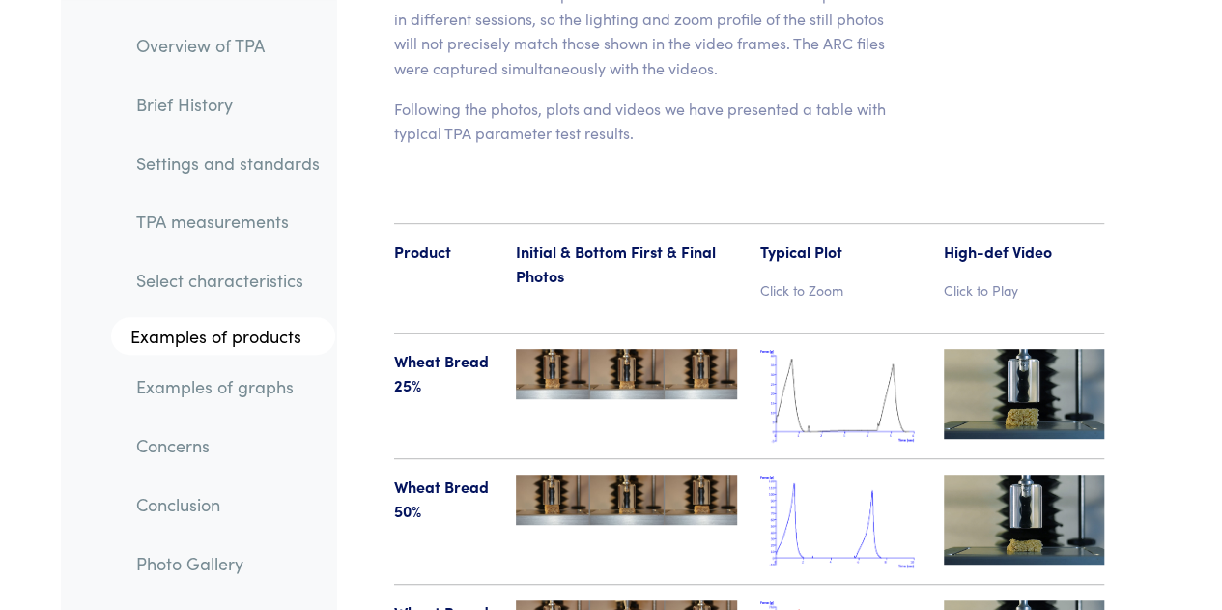
click at [1025, 474] on img at bounding box center [1024, 519] width 160 height 90
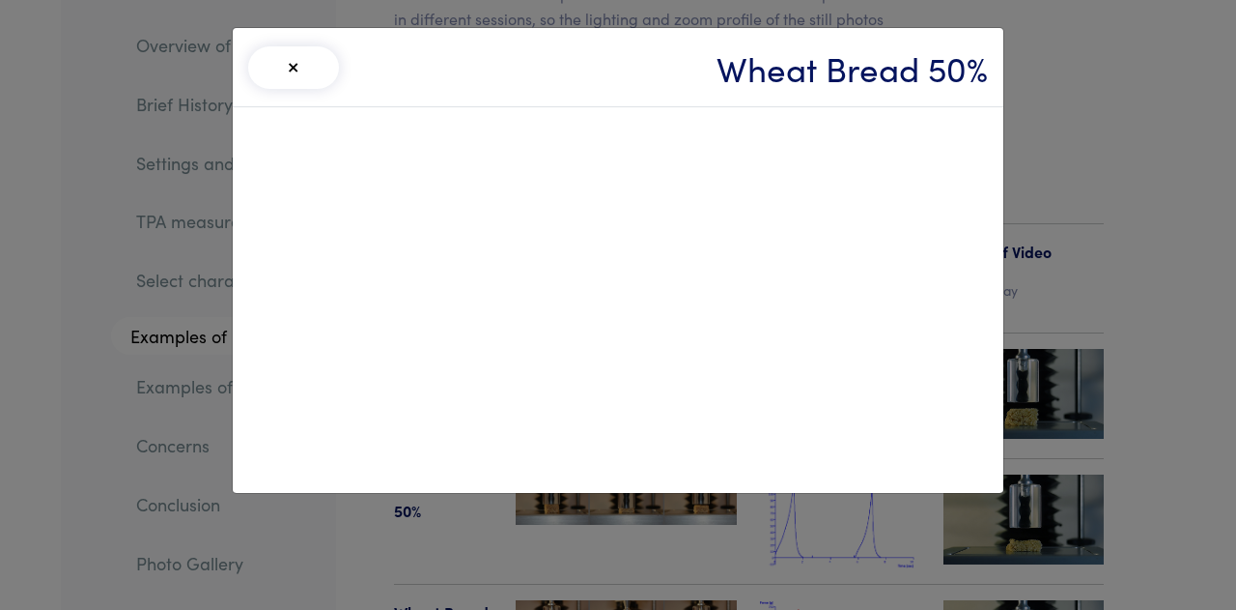
click at [1127, 268] on div "× Wheat Bread 50%" at bounding box center [618, 305] width 1236 height 610
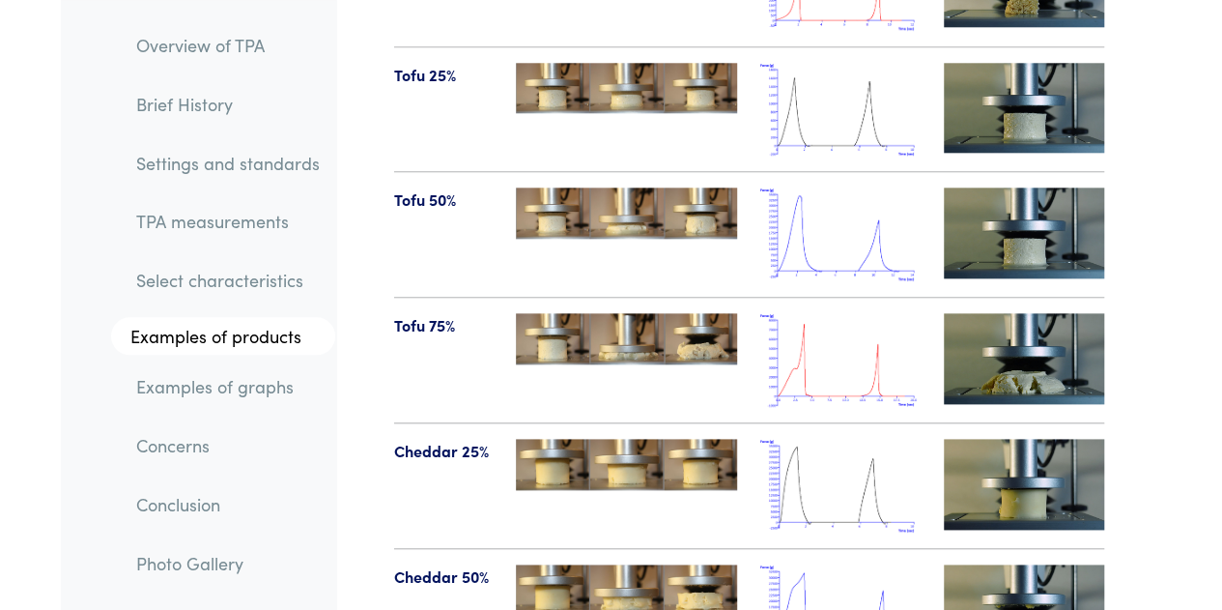
scroll to position [23002, 0]
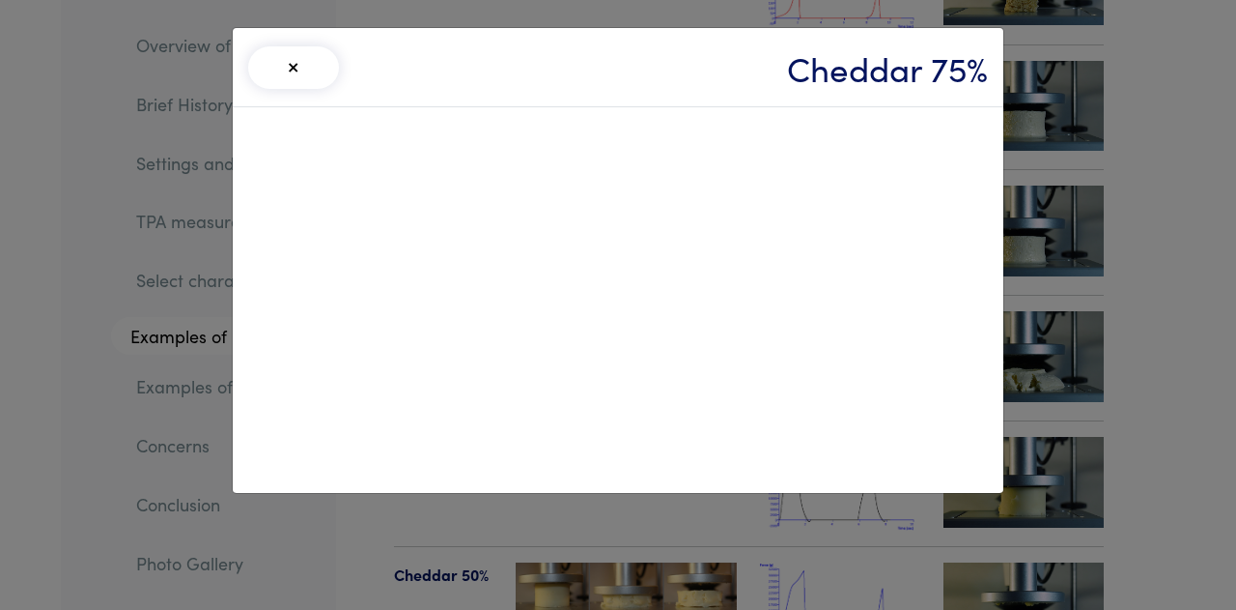
click at [1166, 291] on div "× Cheddar 75%" at bounding box center [618, 305] width 1236 height 610
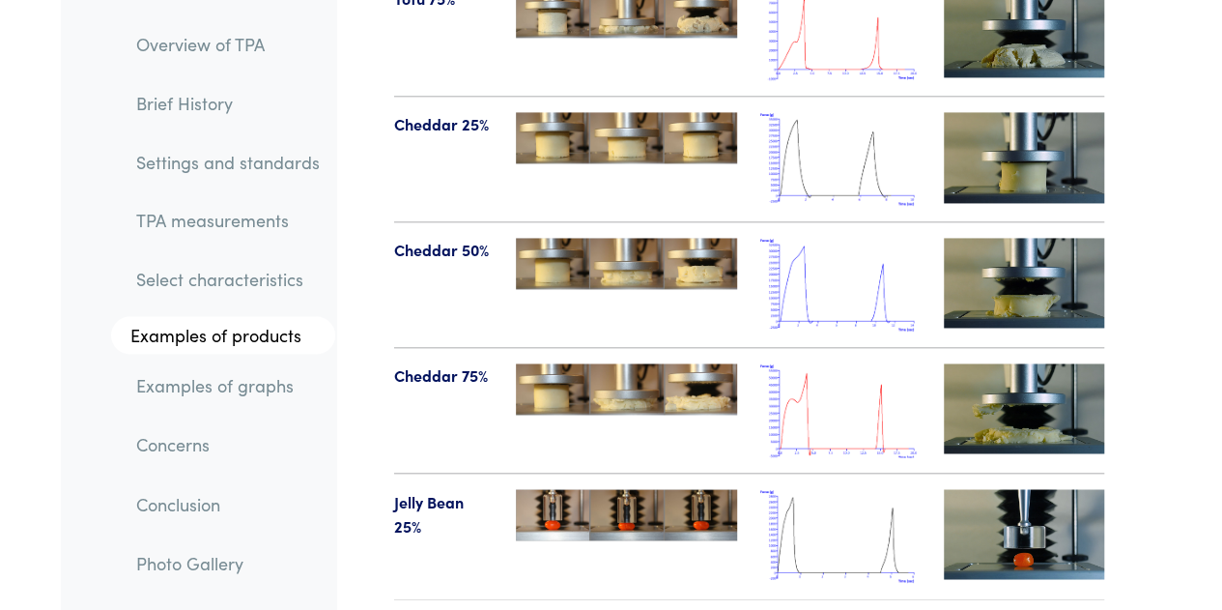
scroll to position [23406, 0]
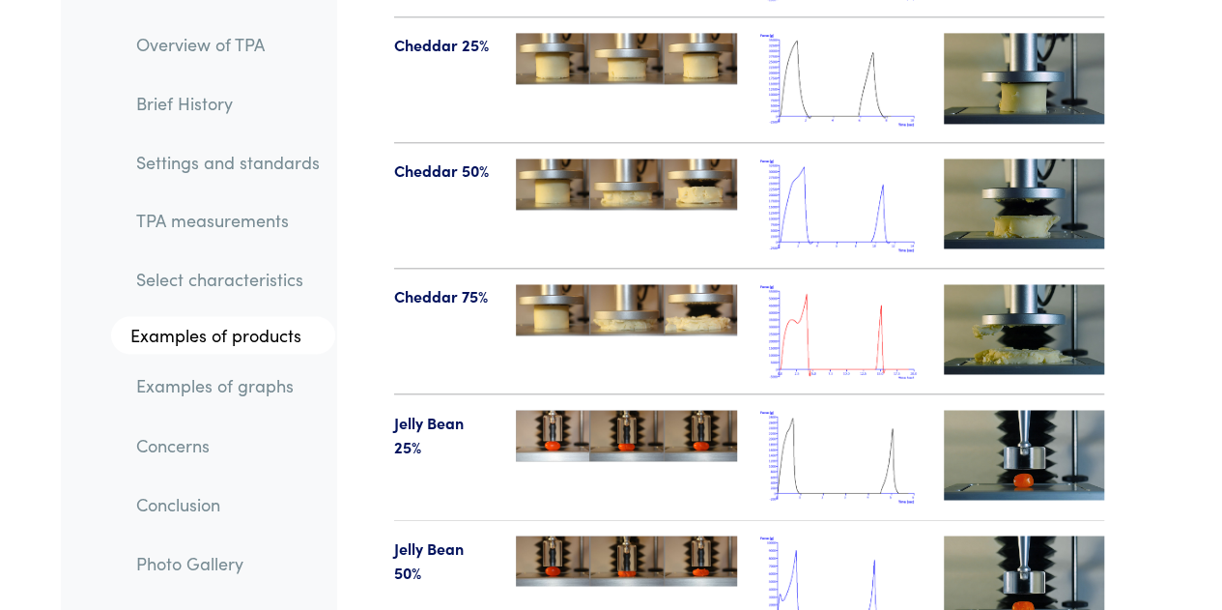
click at [979, 535] on img at bounding box center [1024, 580] width 160 height 90
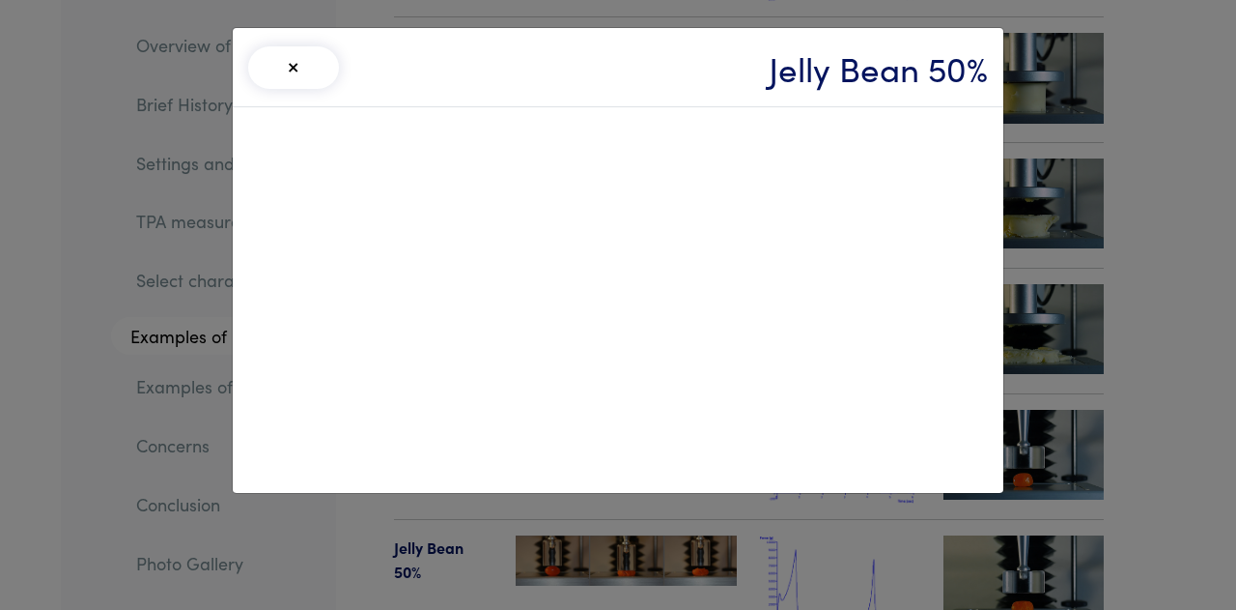
click at [1138, 385] on div "× Jelly Bean 50%" at bounding box center [618, 305] width 1236 height 610
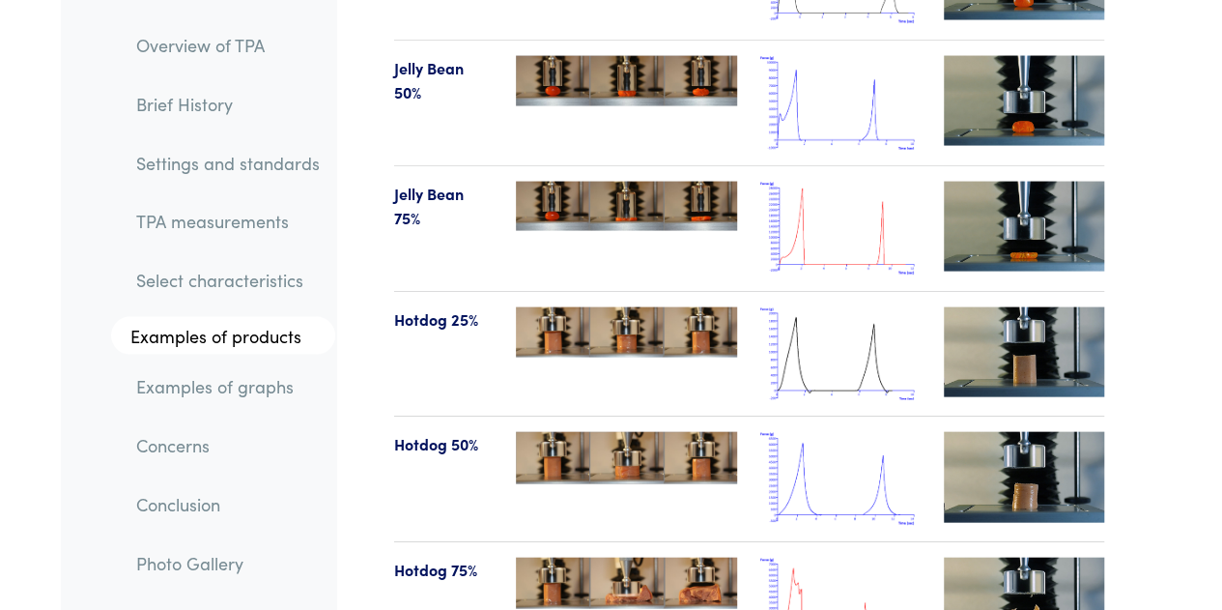
scroll to position [23885, 0]
click at [1037, 432] on img at bounding box center [1024, 477] width 160 height 90
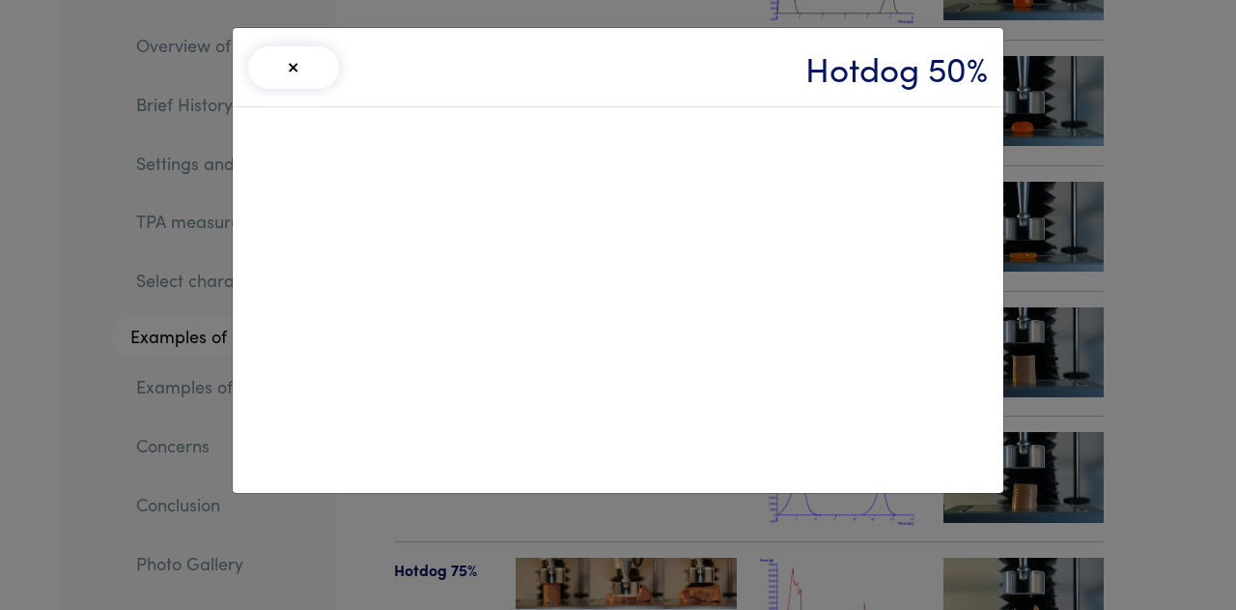
click at [1128, 366] on div "× Hotdog 50%" at bounding box center [618, 305] width 1236 height 610
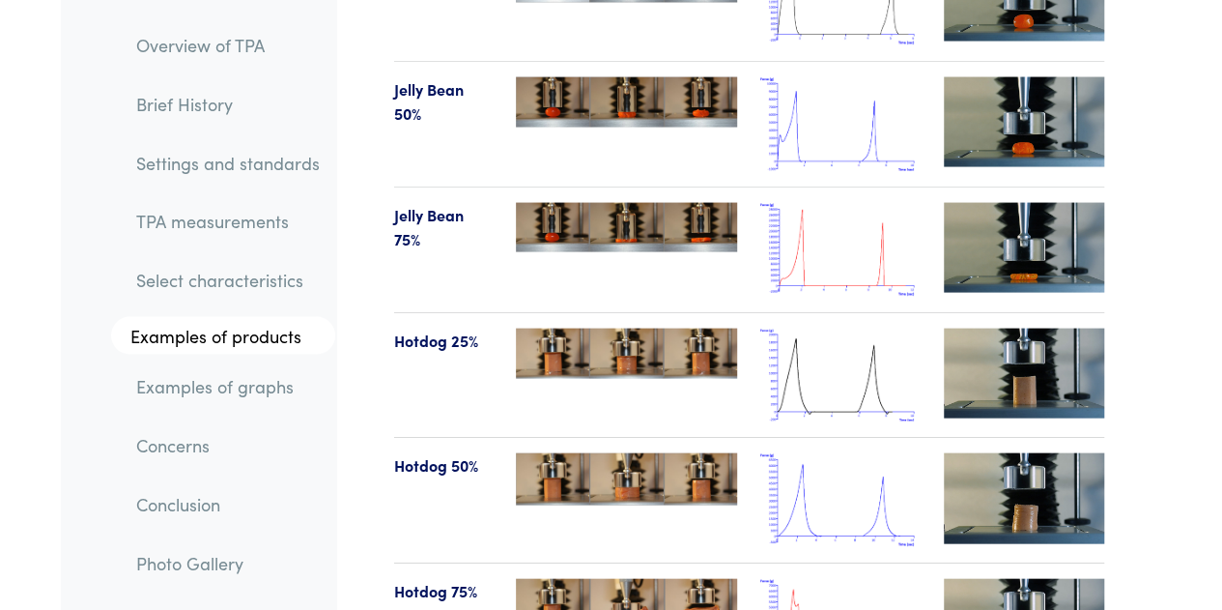
scroll to position [23881, 0]
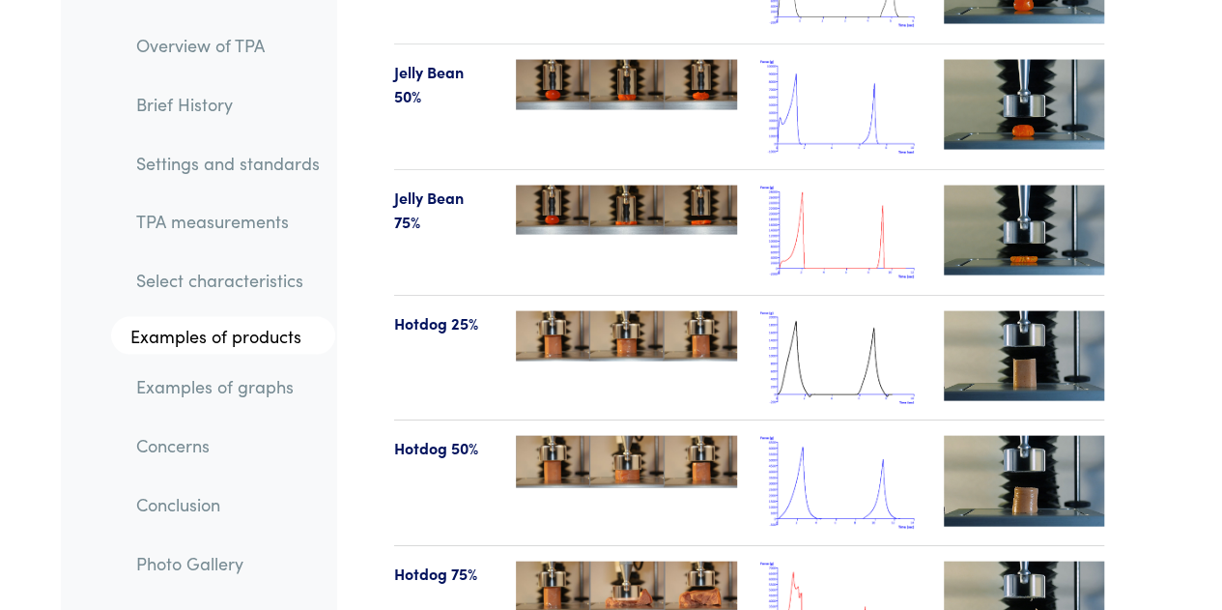
click at [1016, 561] on img at bounding box center [1024, 606] width 160 height 90
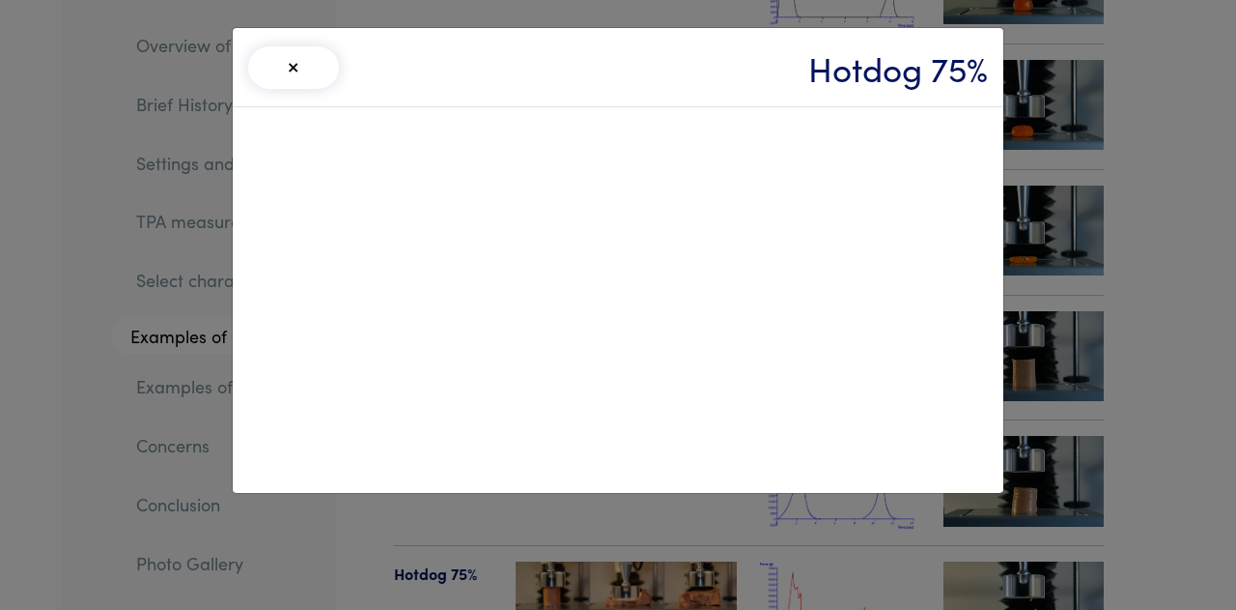
click at [1221, 204] on div "× Hotdog 75%" at bounding box center [618, 305] width 1236 height 610
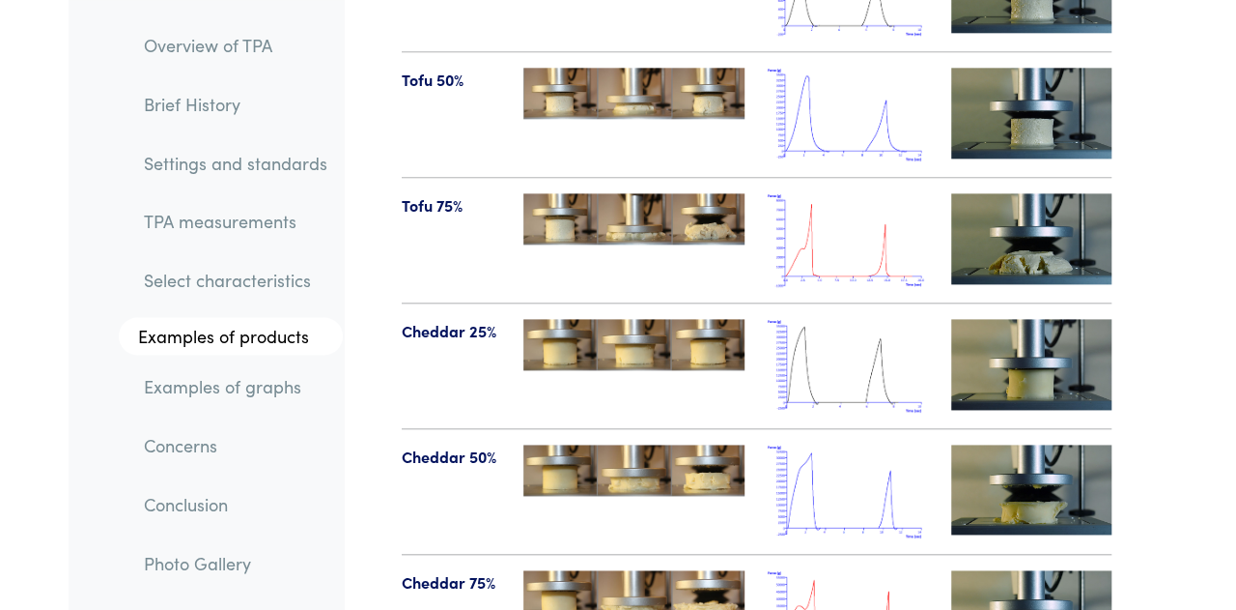
scroll to position [23118, 0]
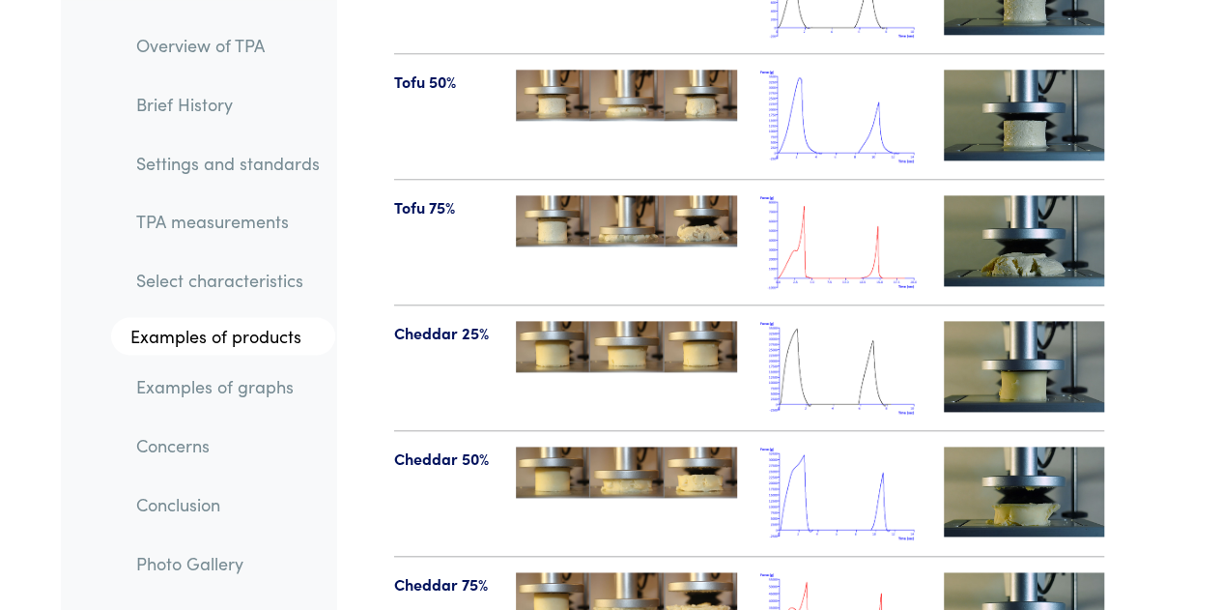
click at [1030, 572] on img at bounding box center [1024, 617] width 160 height 90
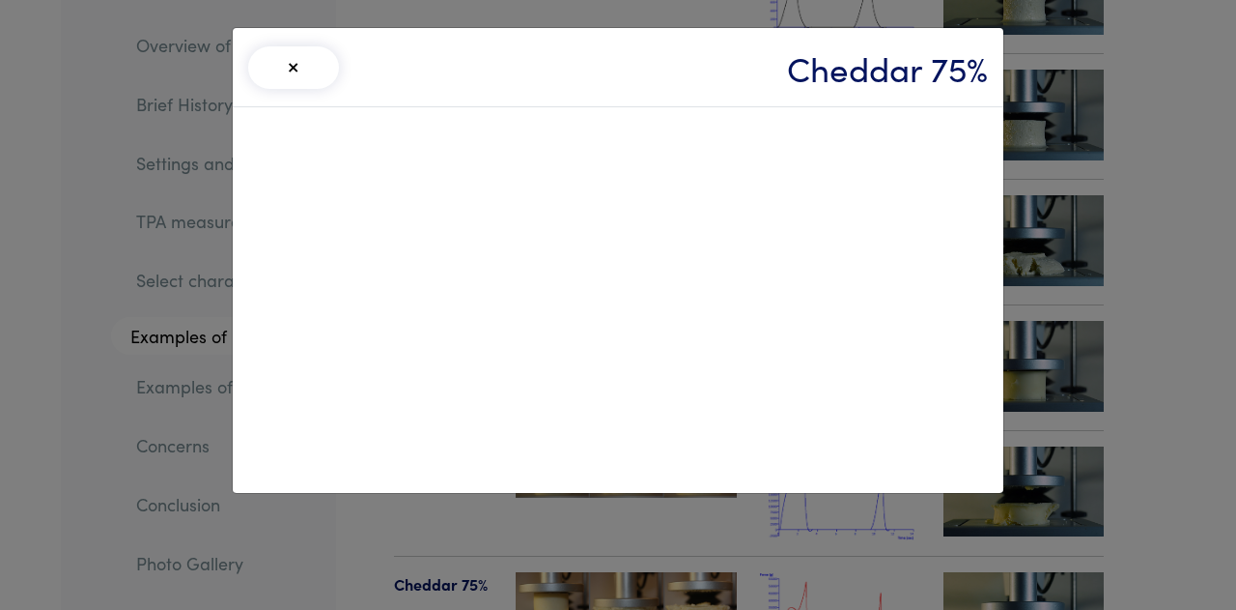
click at [1144, 356] on div "× Cheddar 75%" at bounding box center [618, 305] width 1236 height 610
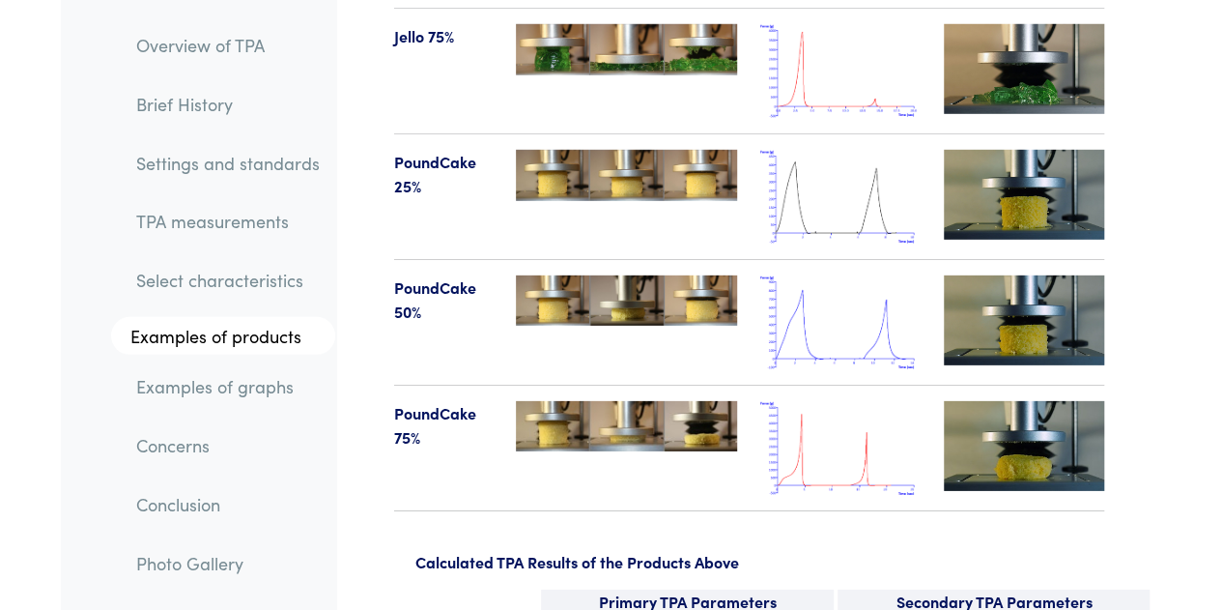
scroll to position [24797, 0]
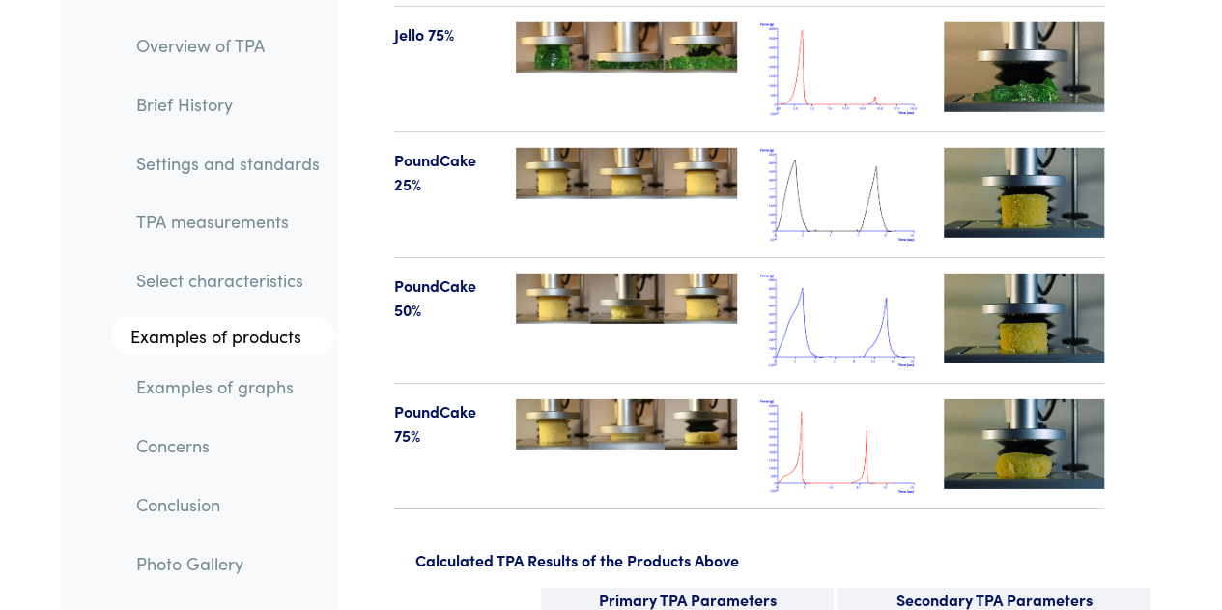
click at [1028, 399] on img at bounding box center [1024, 444] width 160 height 90
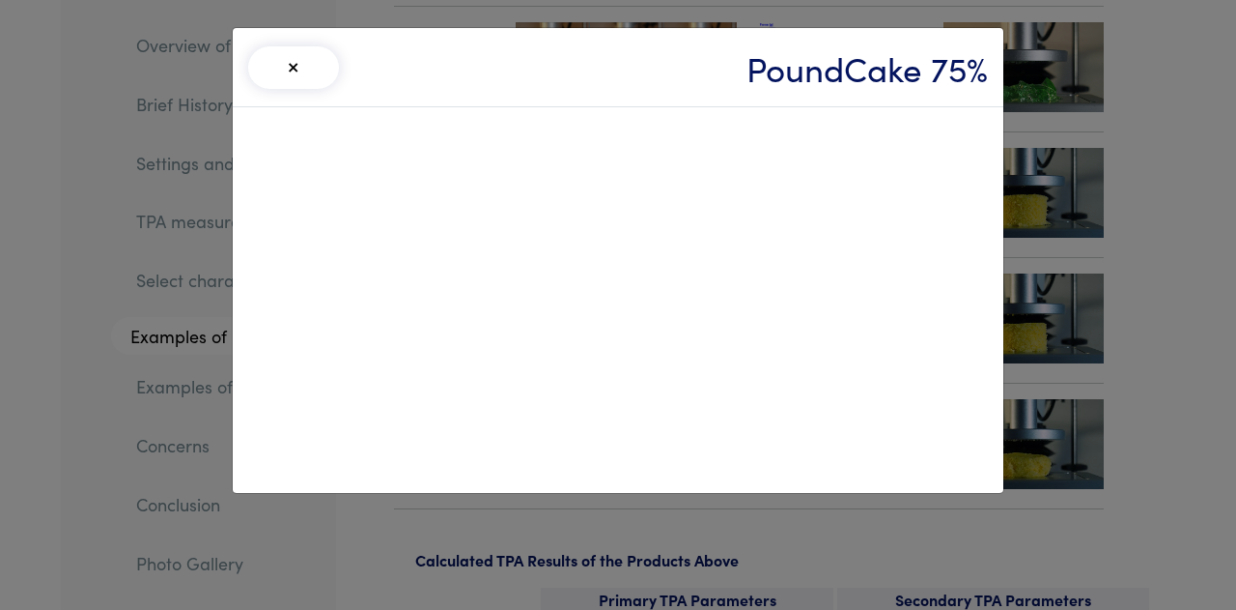
click at [1220, 421] on div "× PoundCake 75%" at bounding box center [618, 305] width 1236 height 610
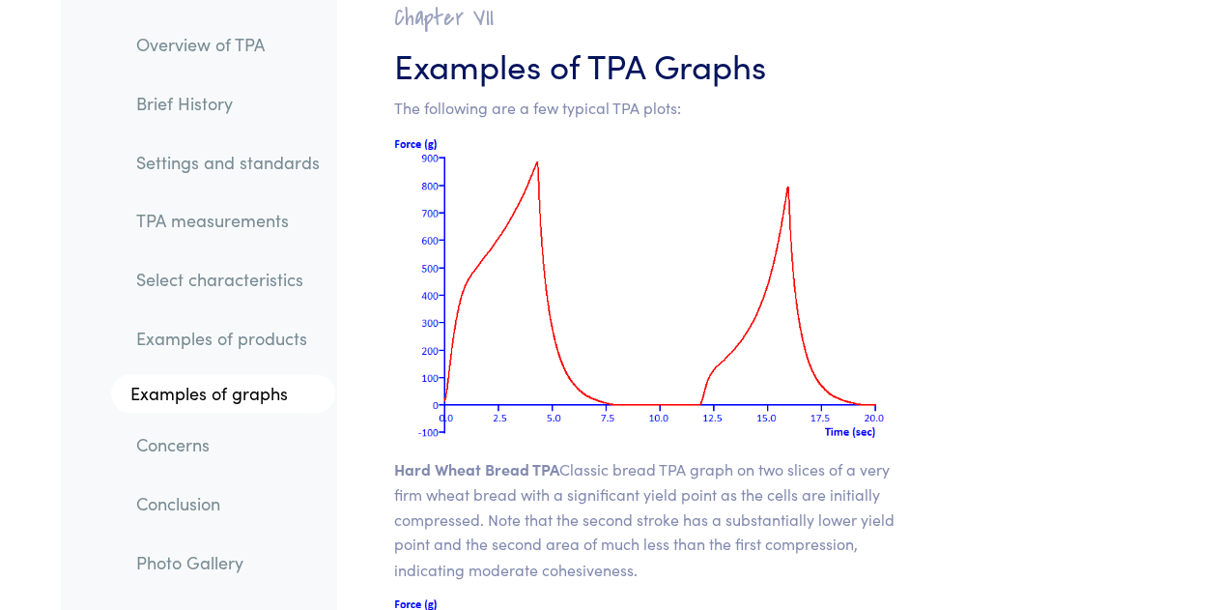
scroll to position [26918, 0]
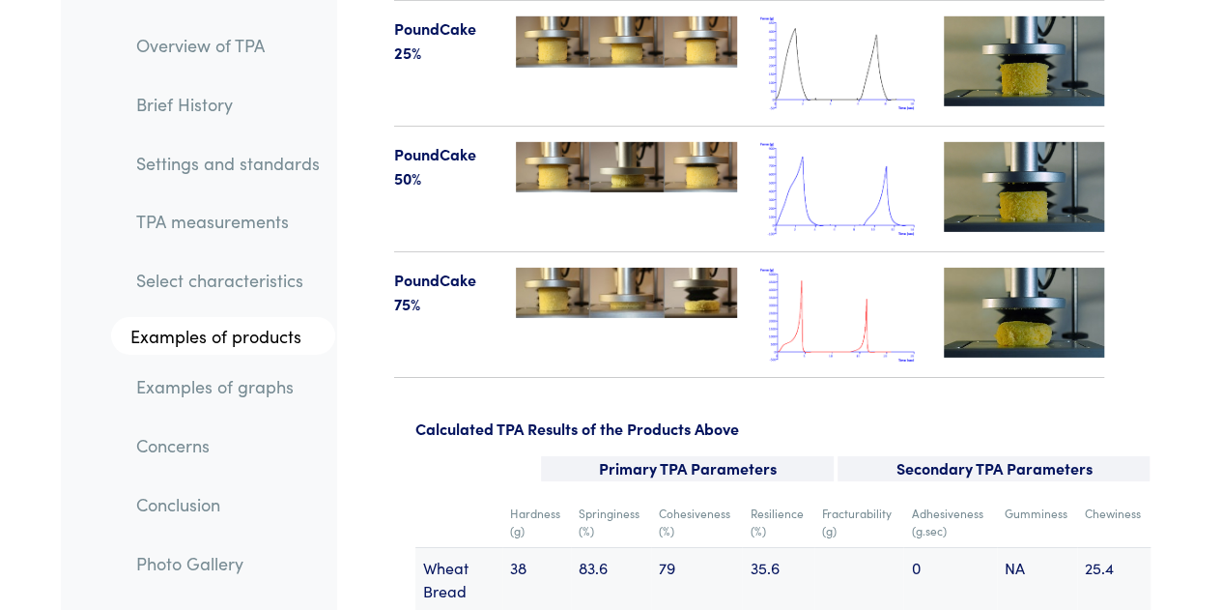
scroll to position [24928, 0]
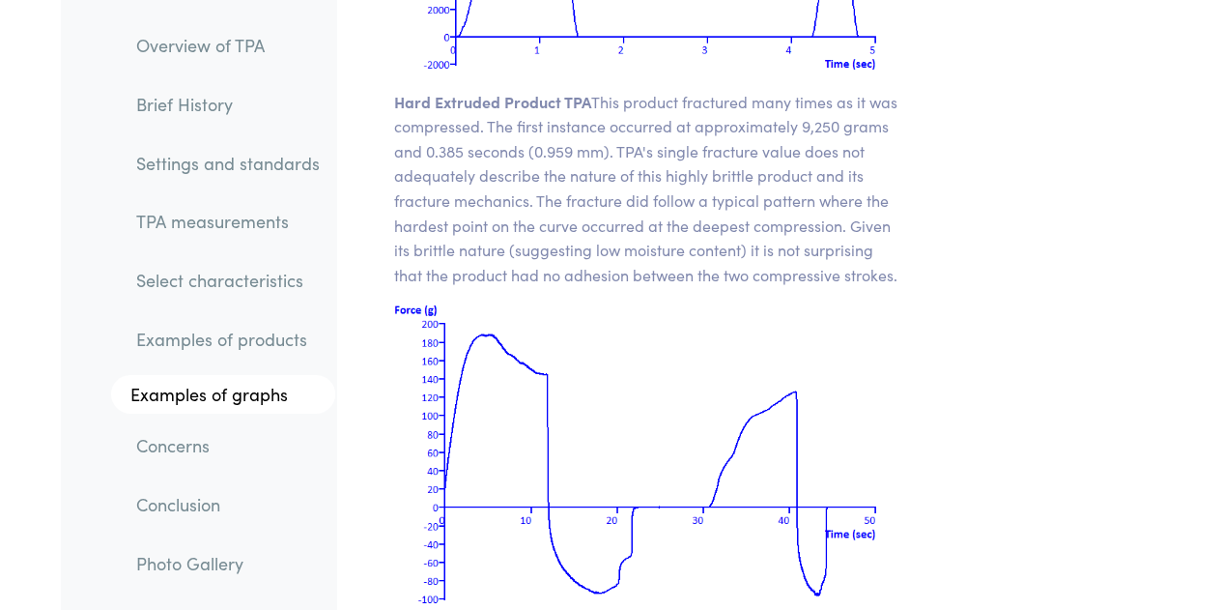
scroll to position [28730, 0]
drag, startPoint x: 752, startPoint y: 434, endPoint x: 638, endPoint y: 461, distance: 118.1
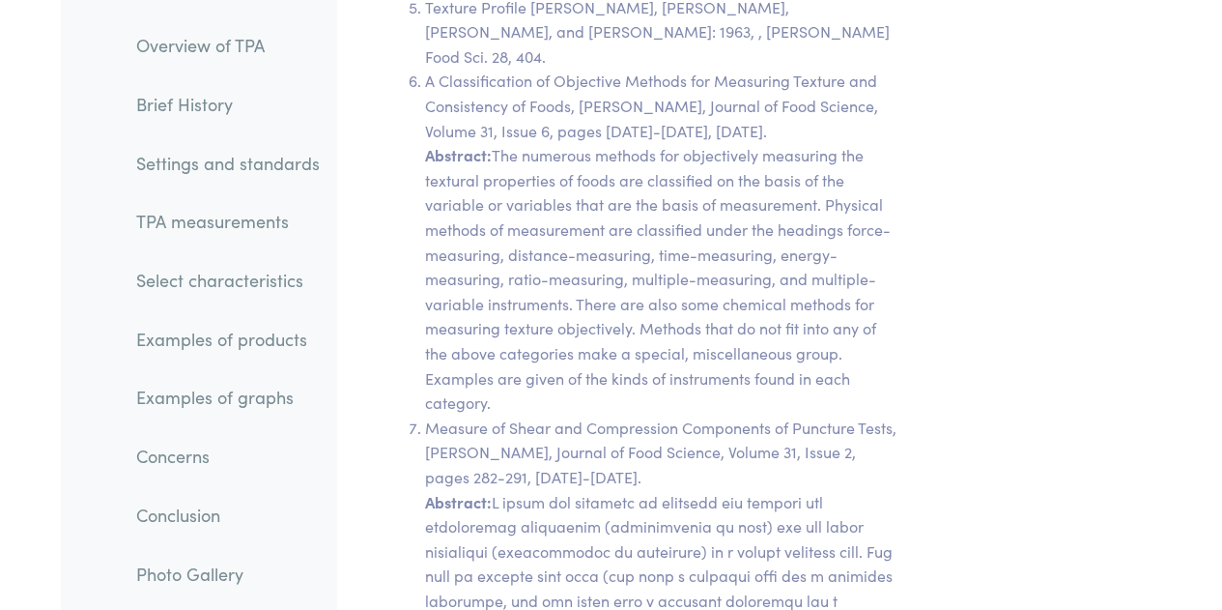
scroll to position [36854, 0]
